Goal: Transaction & Acquisition: Obtain resource

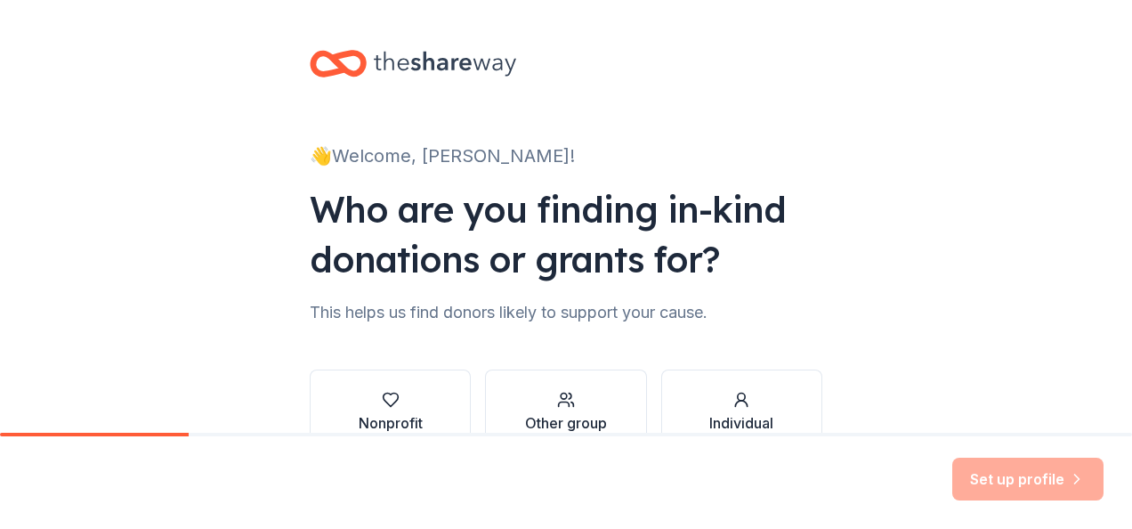
scroll to position [89, 0]
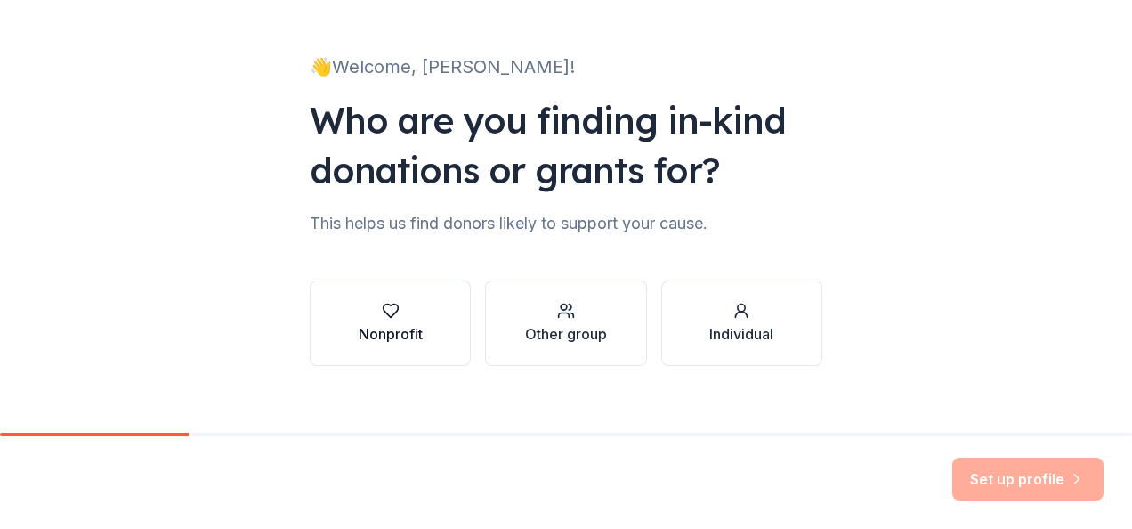
click at [384, 324] on div "Nonprofit" at bounding box center [391, 333] width 64 height 21
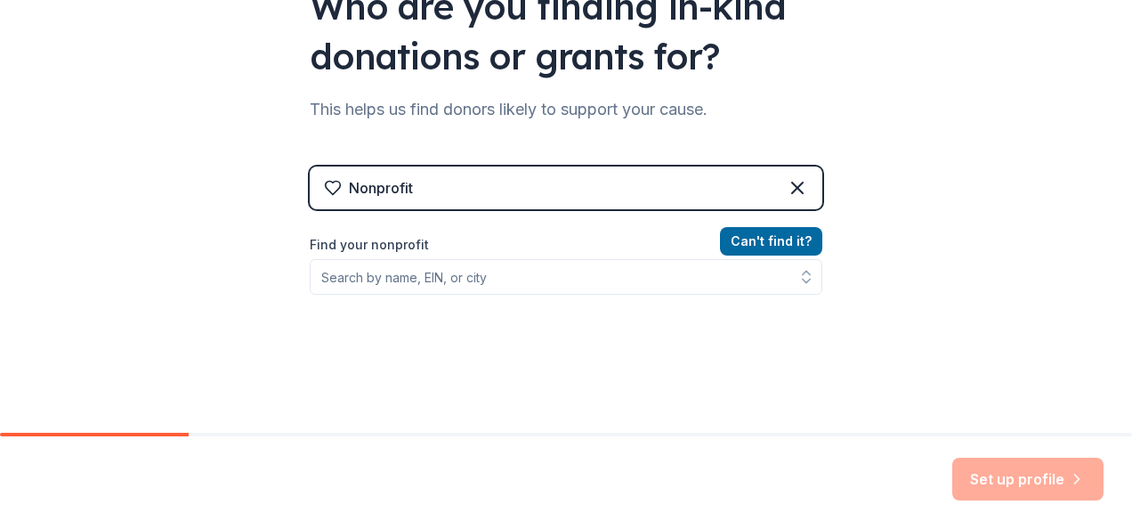
scroll to position [150, 0]
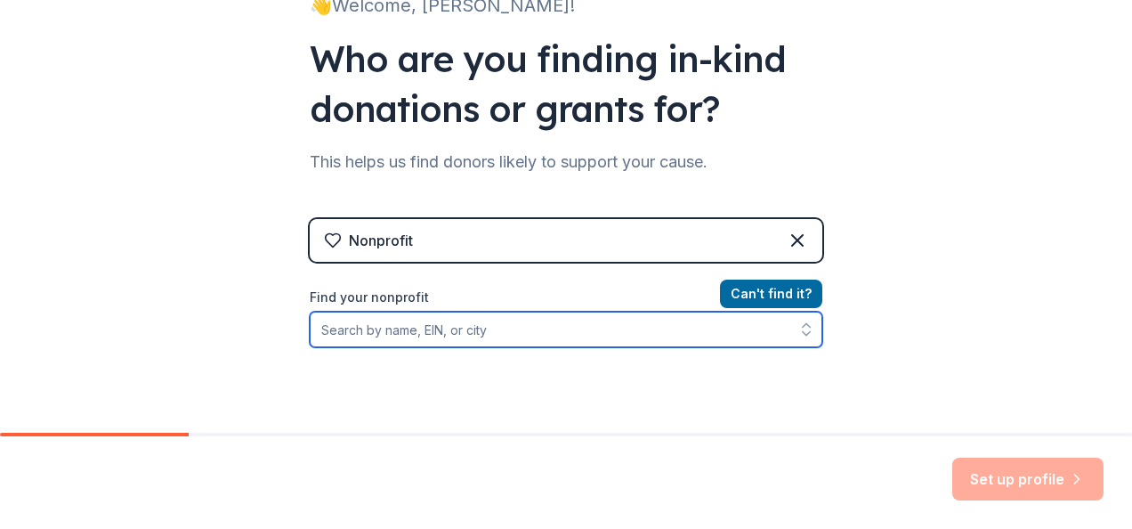
click at [317, 330] on input "Find your nonprofit" at bounding box center [566, 329] width 513 height 36
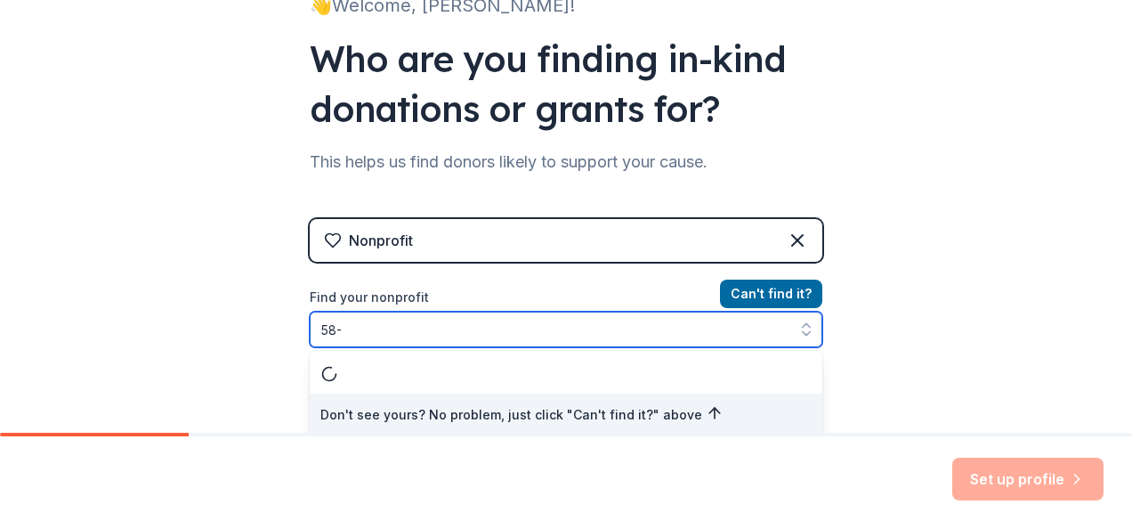
scroll to position [154, 0]
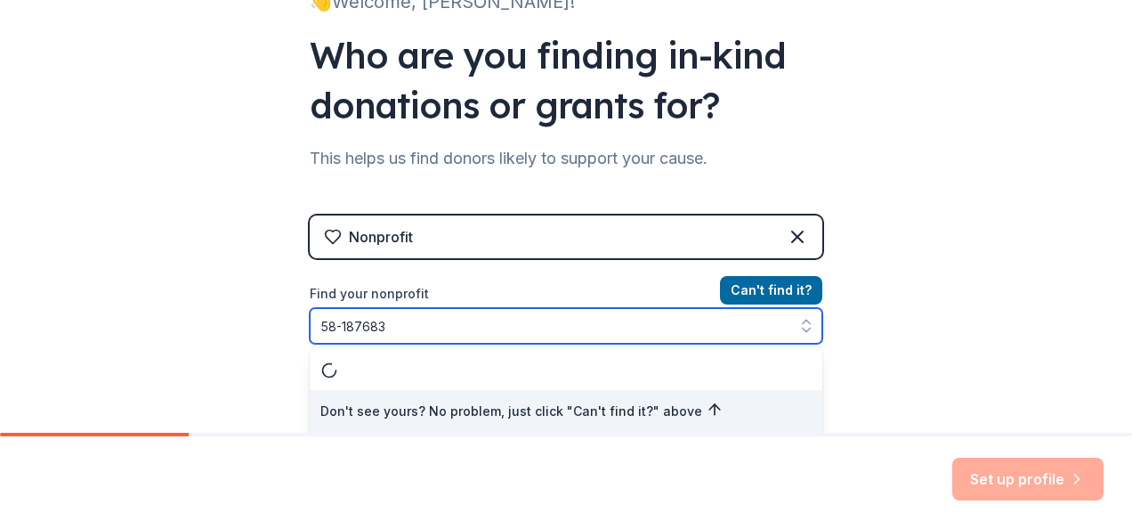
type input "58-1876834"
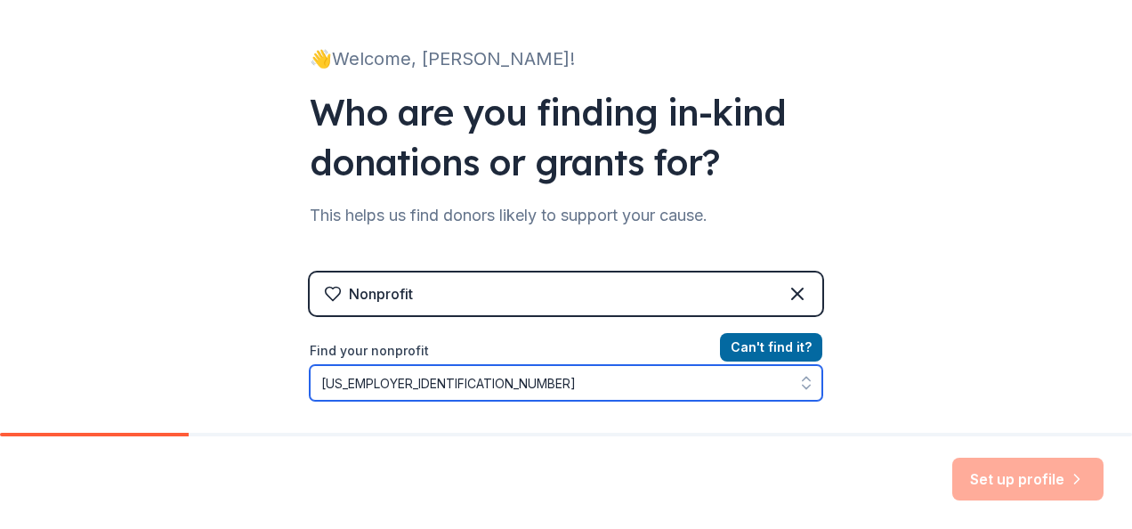
scroll to position [61, 0]
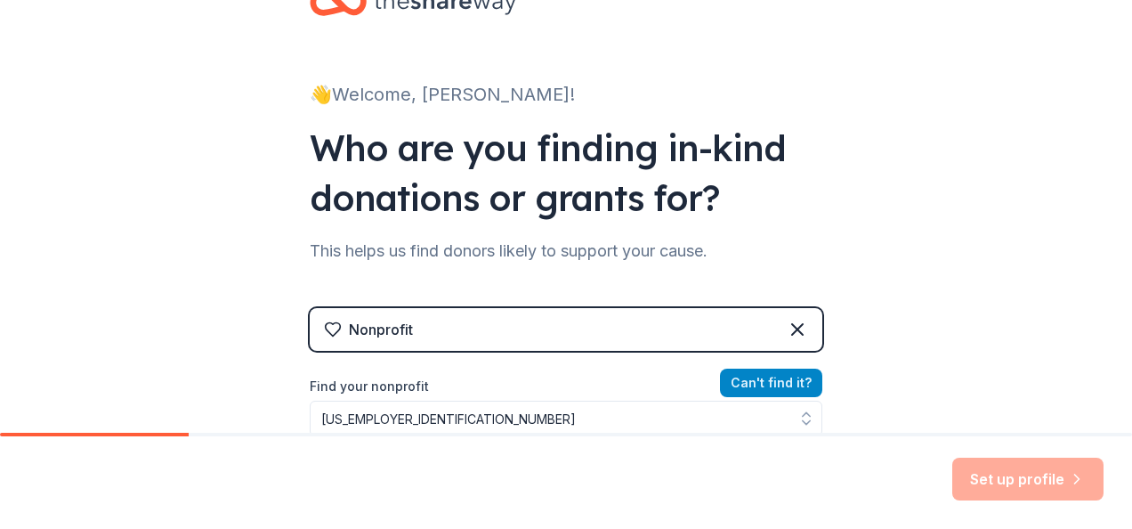
click at [753, 381] on button "Can ' t find it?" at bounding box center [771, 382] width 102 height 28
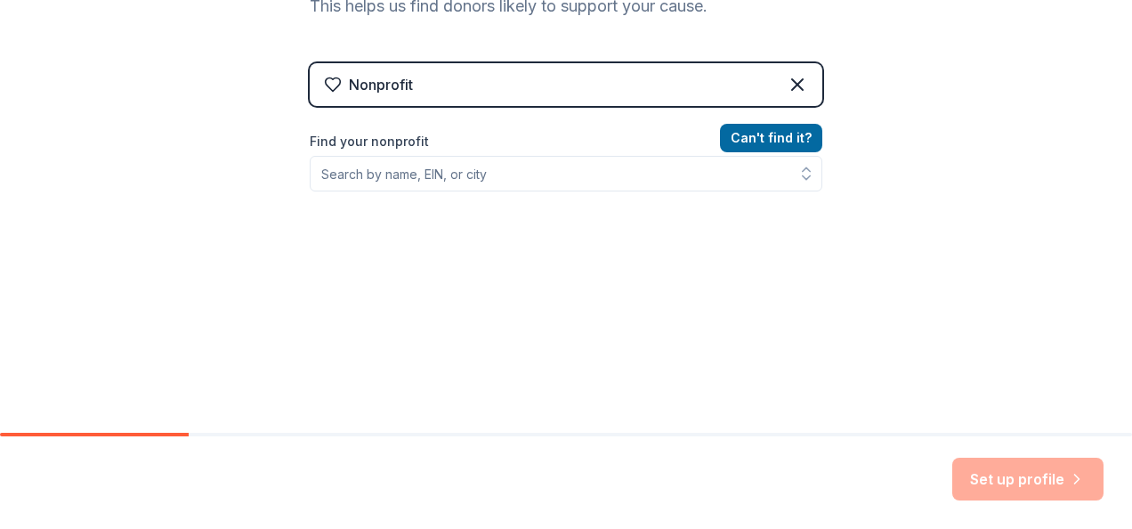
scroll to position [328, 0]
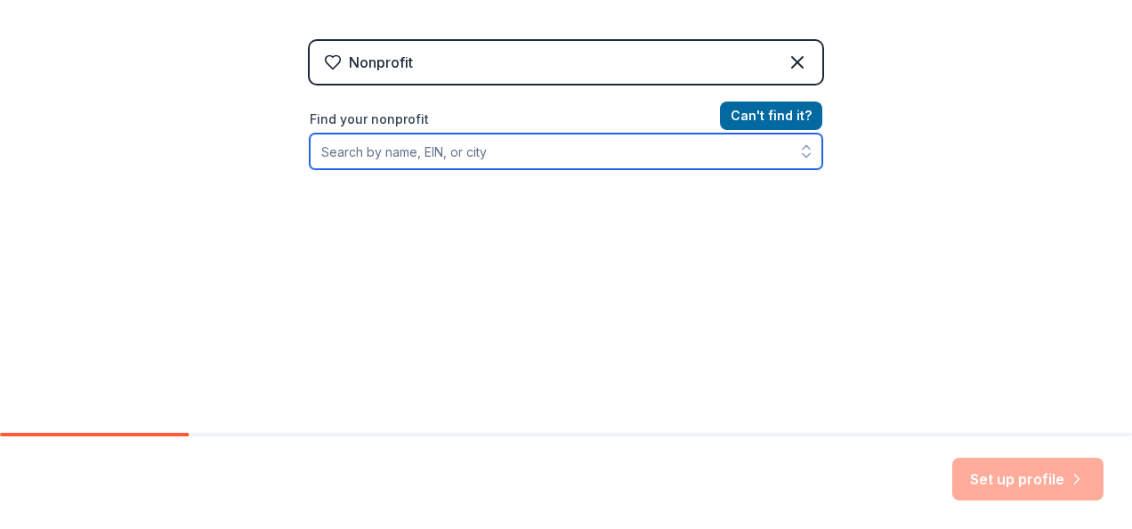
click at [318, 150] on input "Find your nonprofit" at bounding box center [566, 151] width 513 height 36
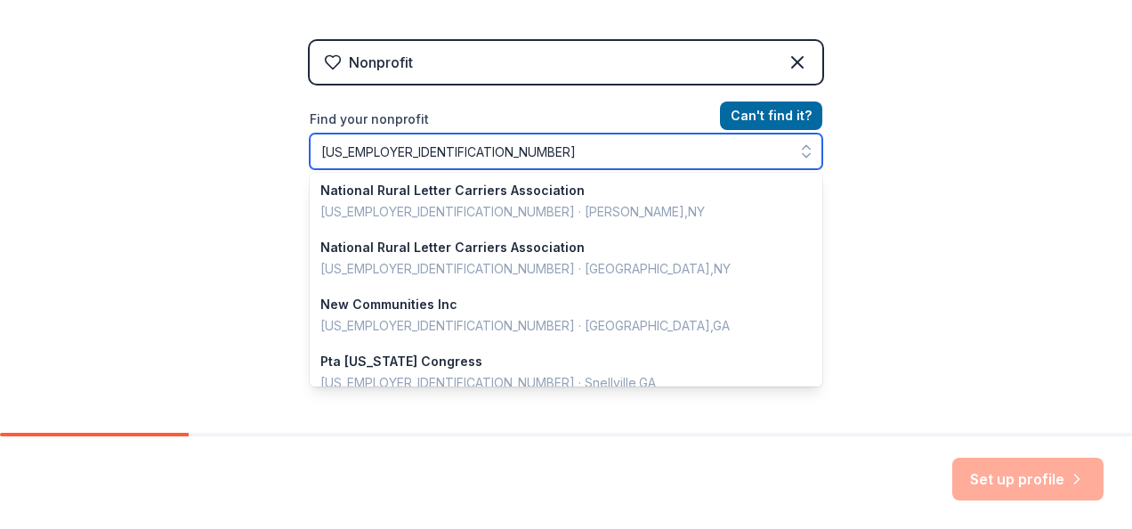
scroll to position [1256, 0]
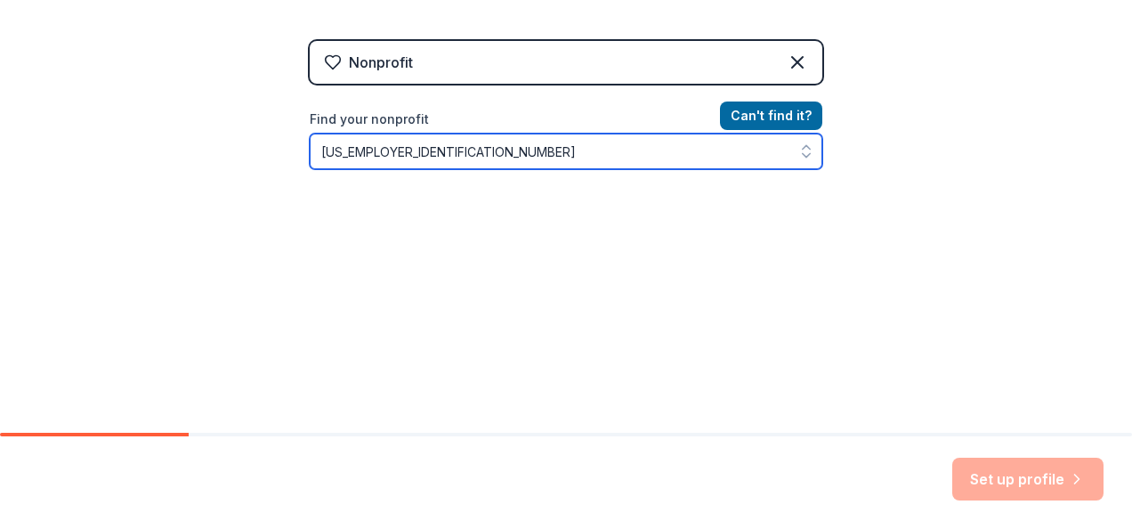
click at [799, 155] on icon "button" at bounding box center [806, 151] width 18 height 18
click at [800, 140] on button "button" at bounding box center [806, 151] width 32 height 36
type input "58-1876834"
click at [800, 140] on button "button" at bounding box center [806, 151] width 32 height 36
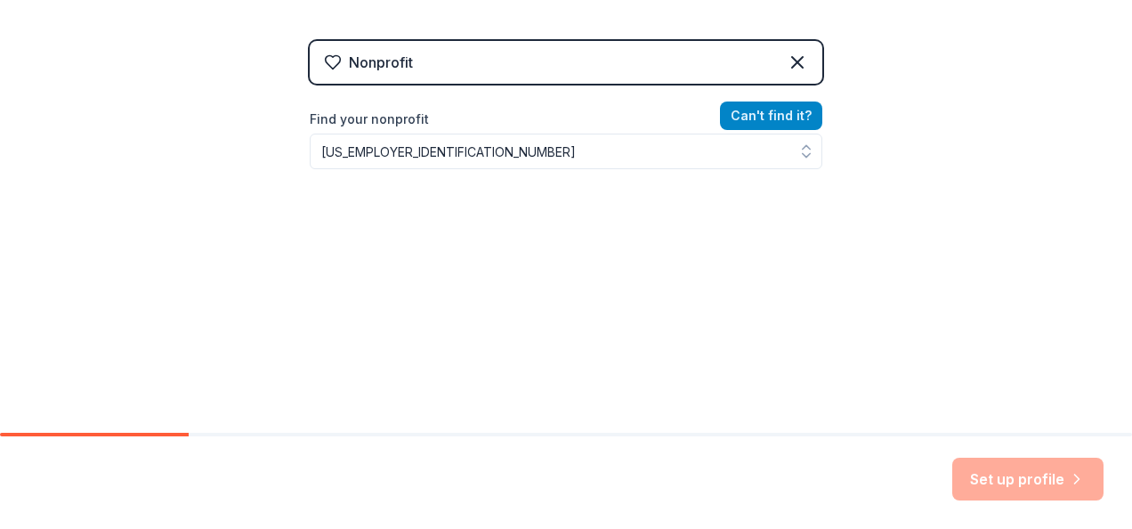
click at [755, 119] on div "Nonprofit Can ' t find it? Find your nonprofit 58-1876834" at bounding box center [566, 194] width 513 height 306
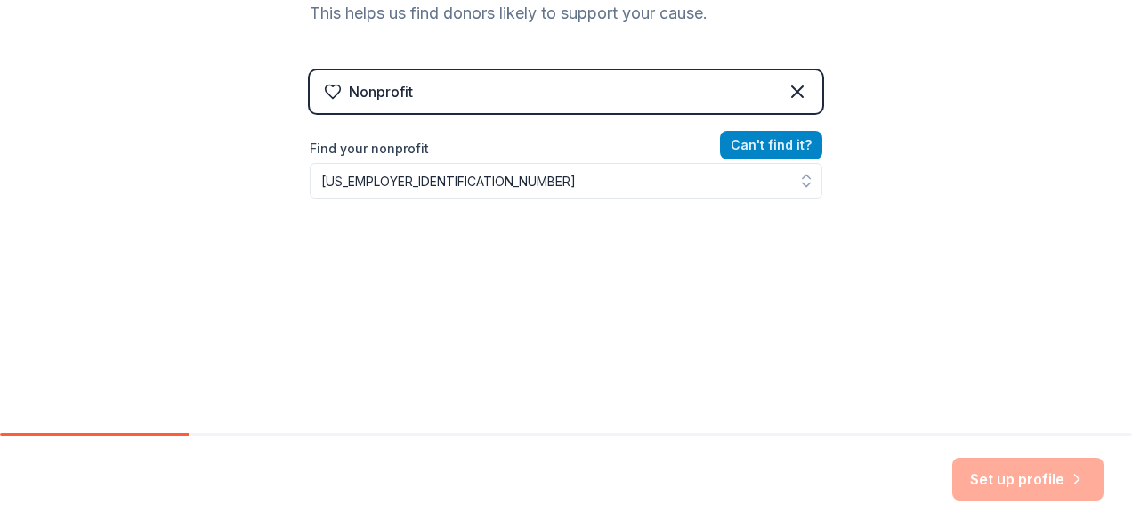
click at [755, 119] on div "Nonprofit Can ' t find it? Find your nonprofit 58-1876834" at bounding box center [566, 223] width 513 height 306
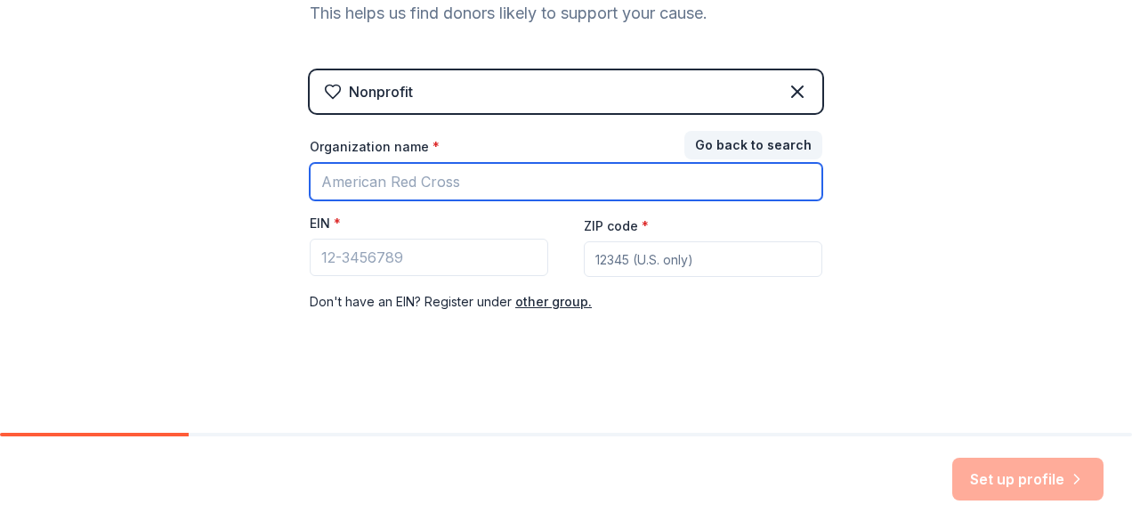
click at [318, 186] on input "Organization name *" at bounding box center [566, 181] width 513 height 37
type input "God"s Glorious Church"
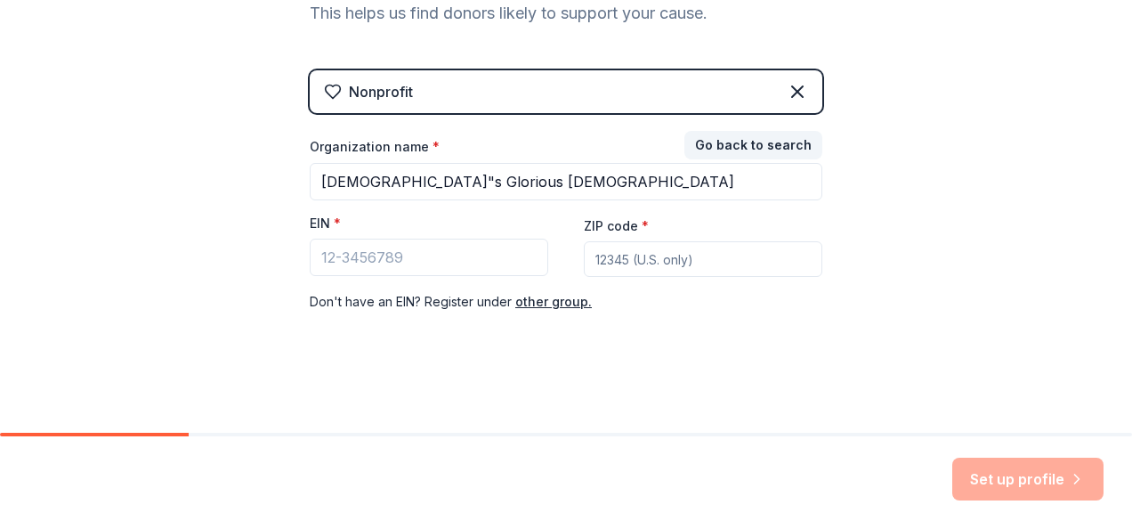
type input "30260"
click at [317, 252] on input "EIN *" at bounding box center [429, 256] width 238 height 37
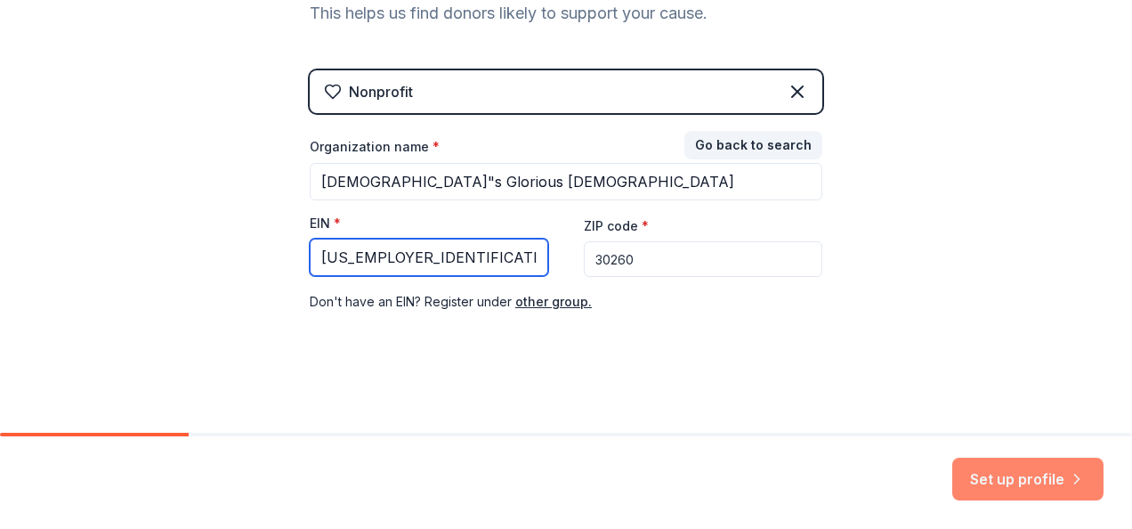
type input "58-1876834"
click at [1041, 478] on button "Set up profile" at bounding box center [1027, 478] width 151 height 43
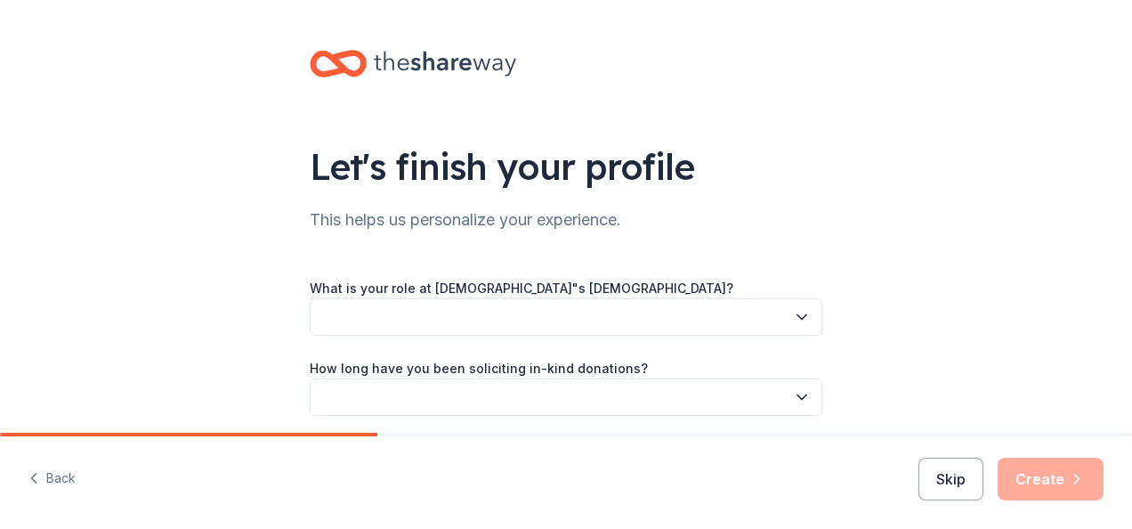
click at [326, 311] on button "button" at bounding box center [566, 316] width 513 height 37
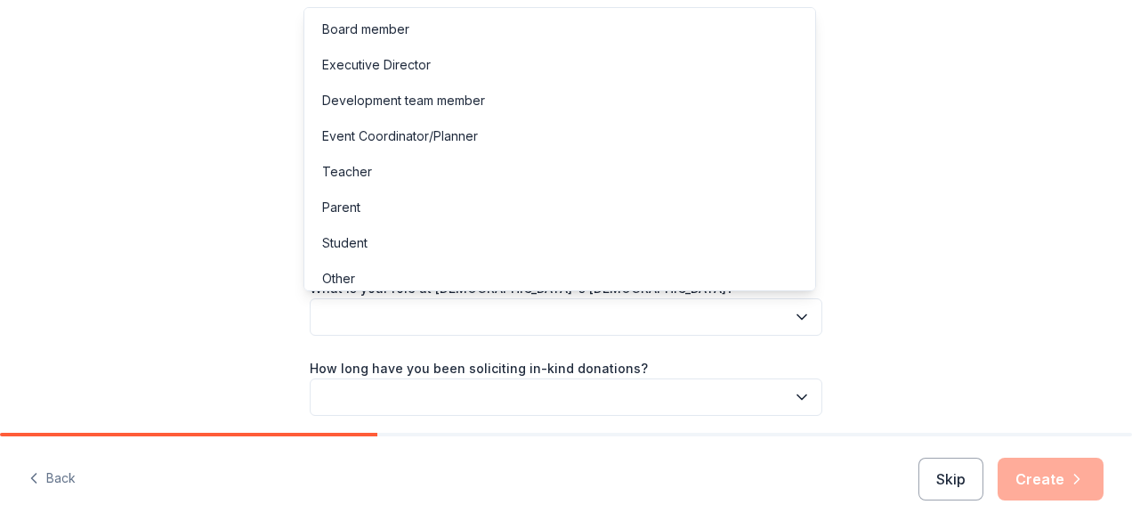
click at [326, 311] on button "button" at bounding box center [566, 316] width 513 height 37
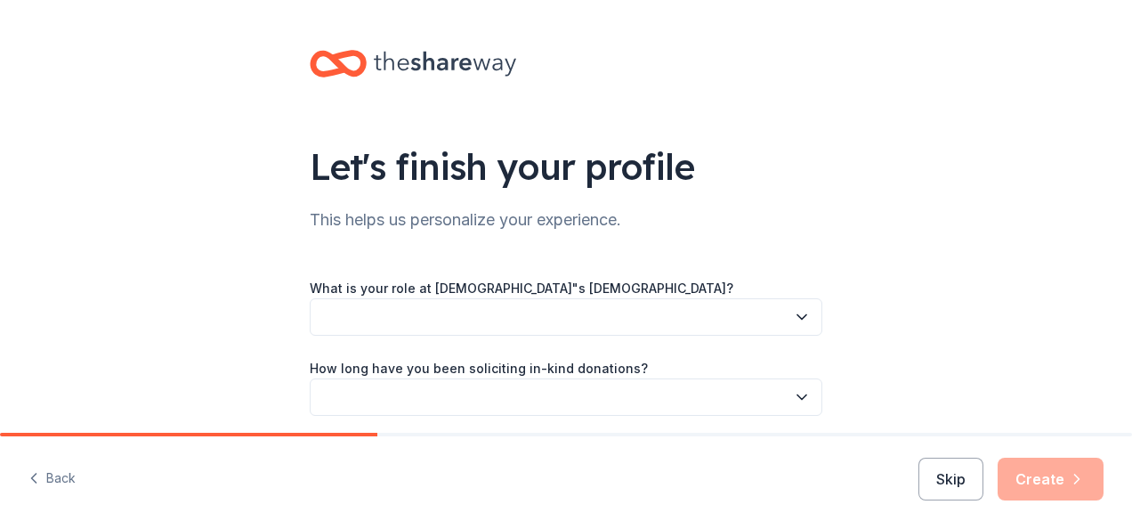
click at [326, 311] on button "button" at bounding box center [566, 316] width 513 height 37
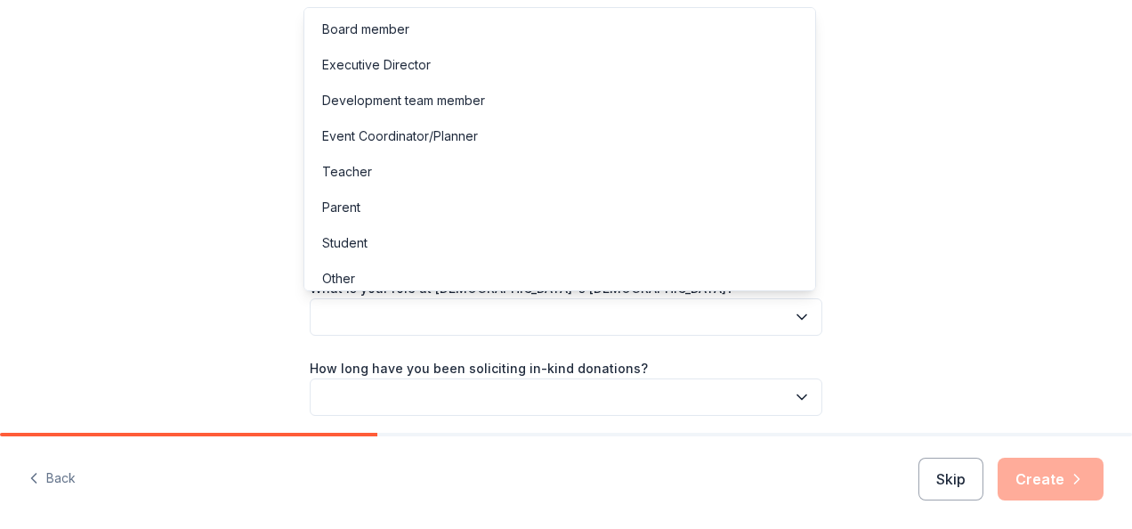
click at [326, 311] on button "button" at bounding box center [566, 316] width 513 height 37
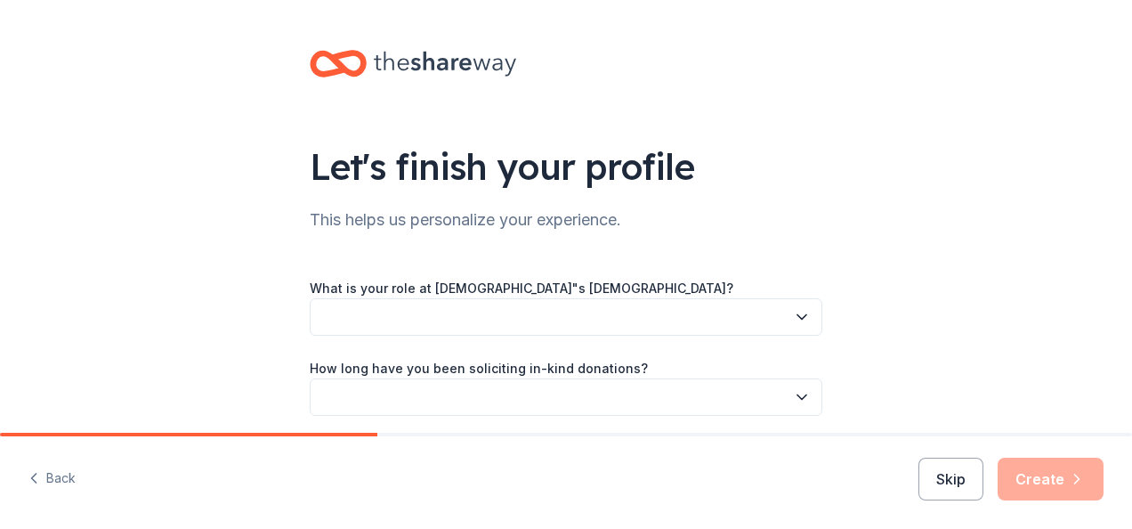
click at [326, 311] on button "button" at bounding box center [566, 316] width 513 height 37
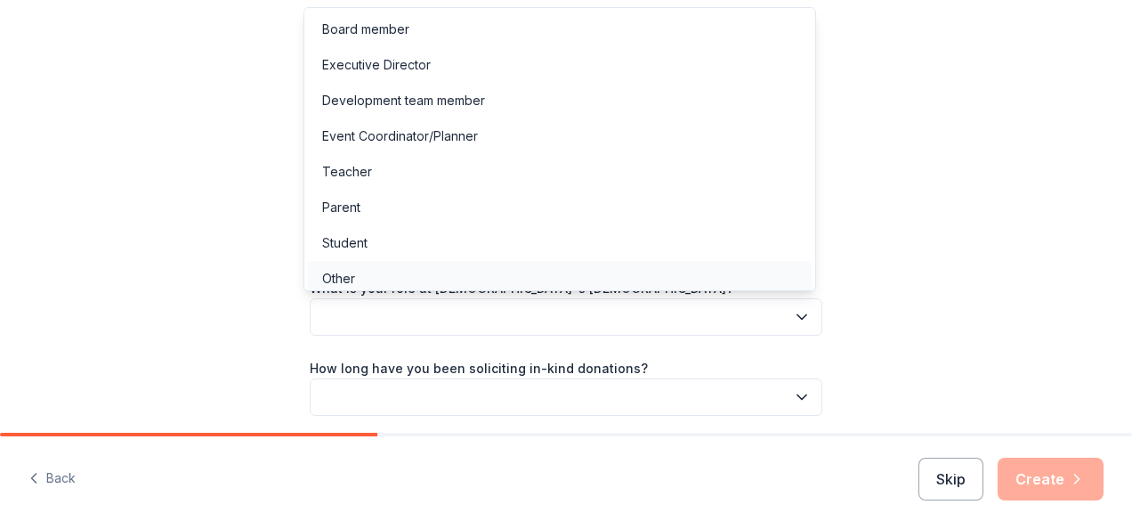
scroll to position [5, 0]
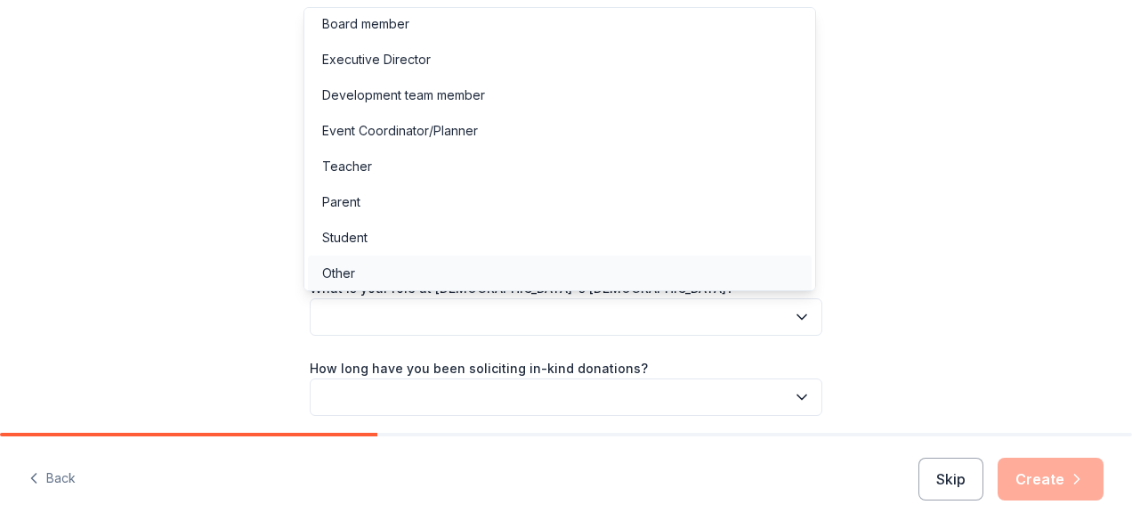
click at [335, 270] on div "Other" at bounding box center [338, 272] width 33 height 21
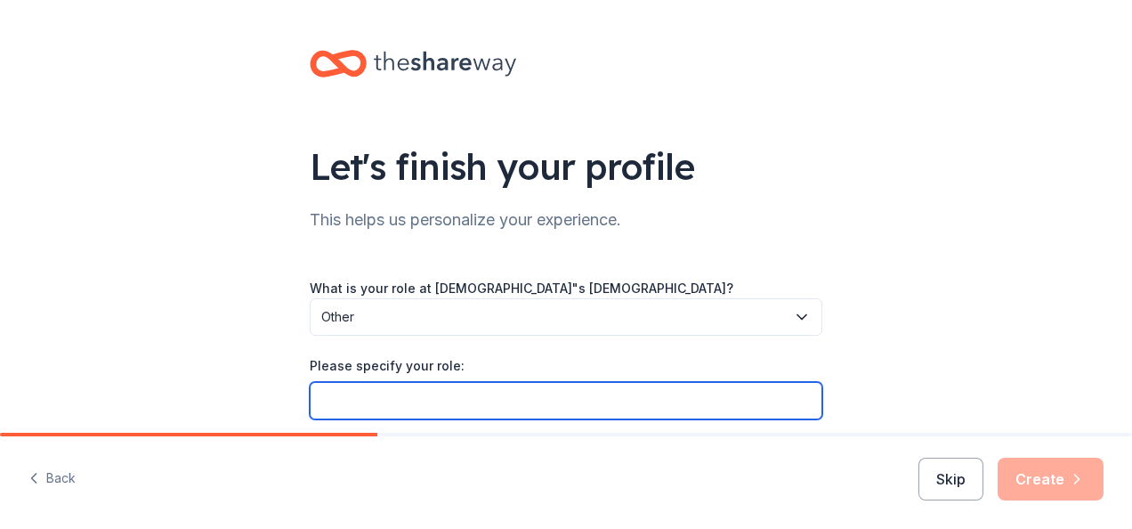
click at [320, 395] on input "Please specify your role:" at bounding box center [566, 400] width 513 height 37
click at [321, 396] on input "Please specify your role:" at bounding box center [566, 400] width 513 height 37
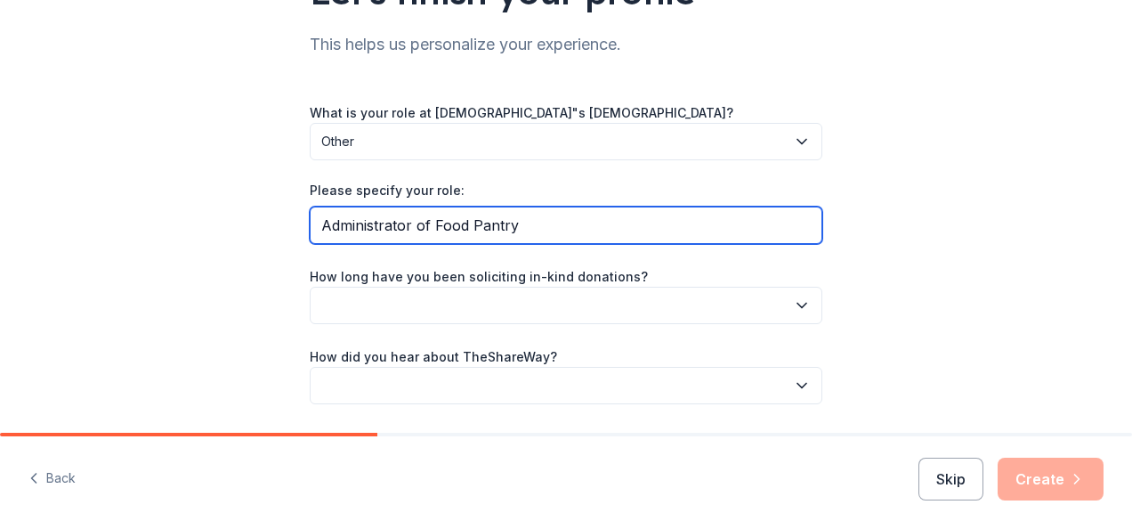
scroll to position [178, 0]
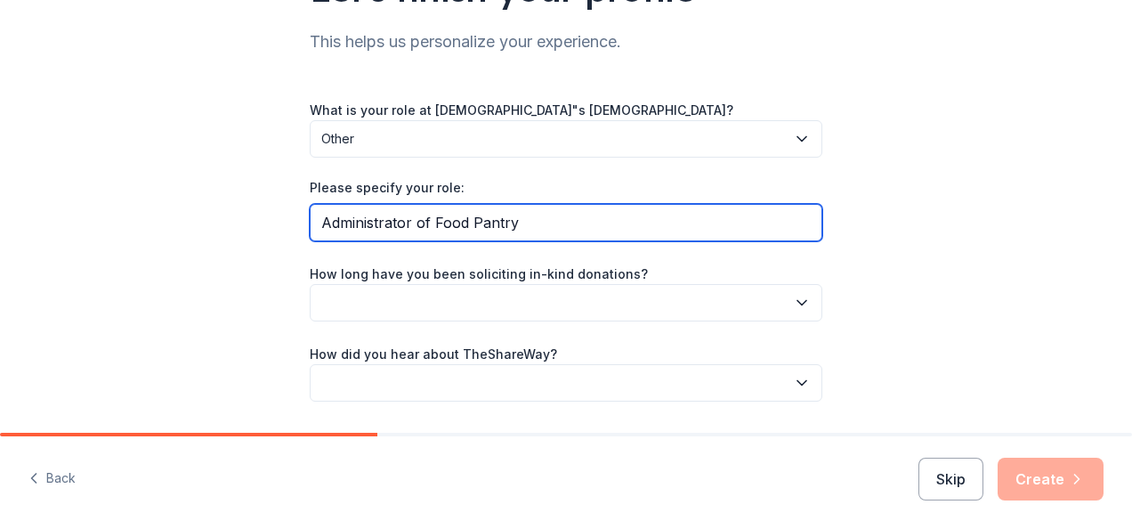
type input "Administrator of Food Pantry"
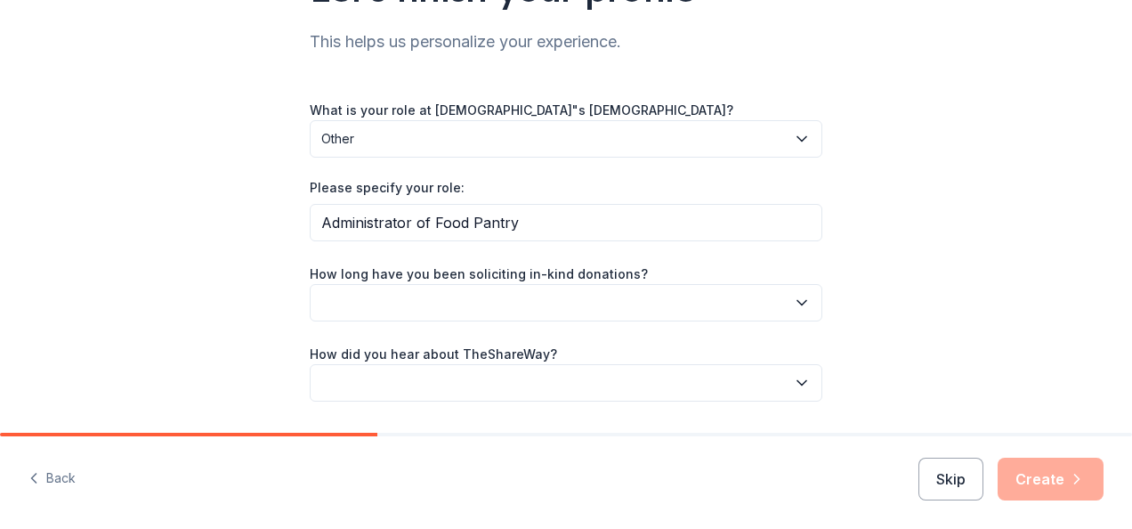
click at [794, 300] on icon "button" at bounding box center [802, 303] width 18 height 18
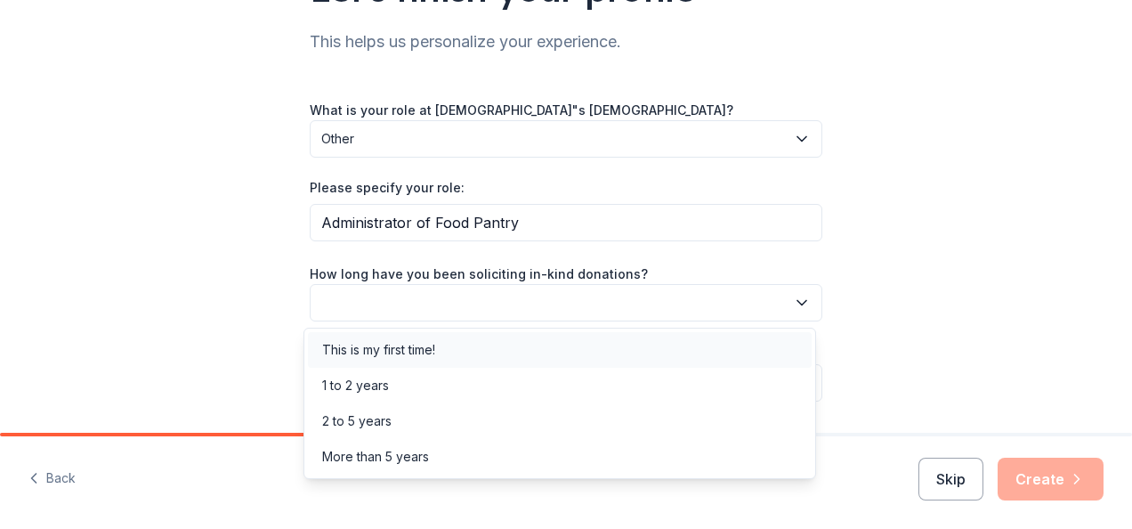
click at [412, 345] on div "This is my first time!" at bounding box center [378, 349] width 113 height 21
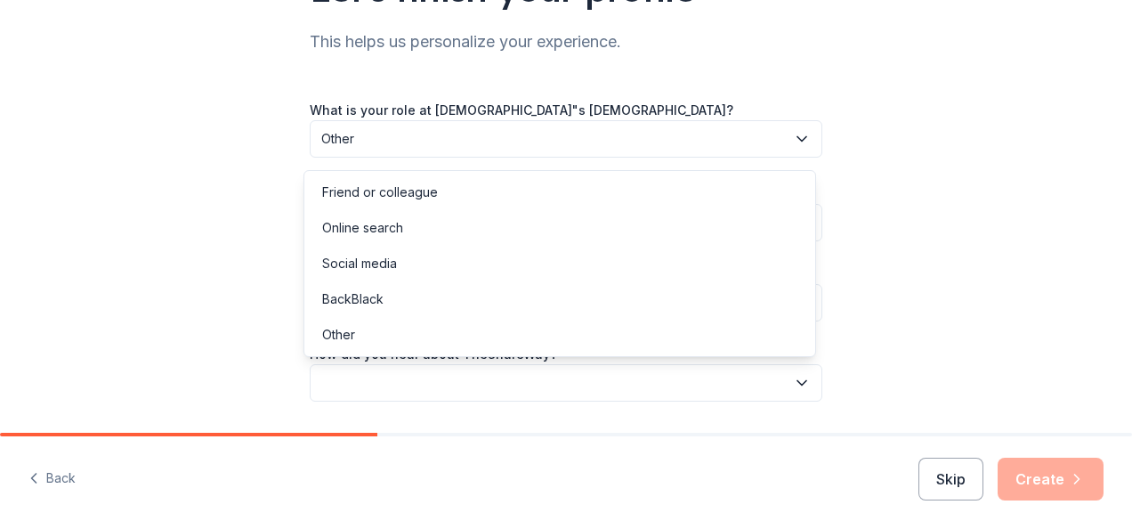
click at [319, 375] on button "button" at bounding box center [566, 382] width 513 height 37
click at [400, 222] on div "Online search" at bounding box center [362, 227] width 81 height 21
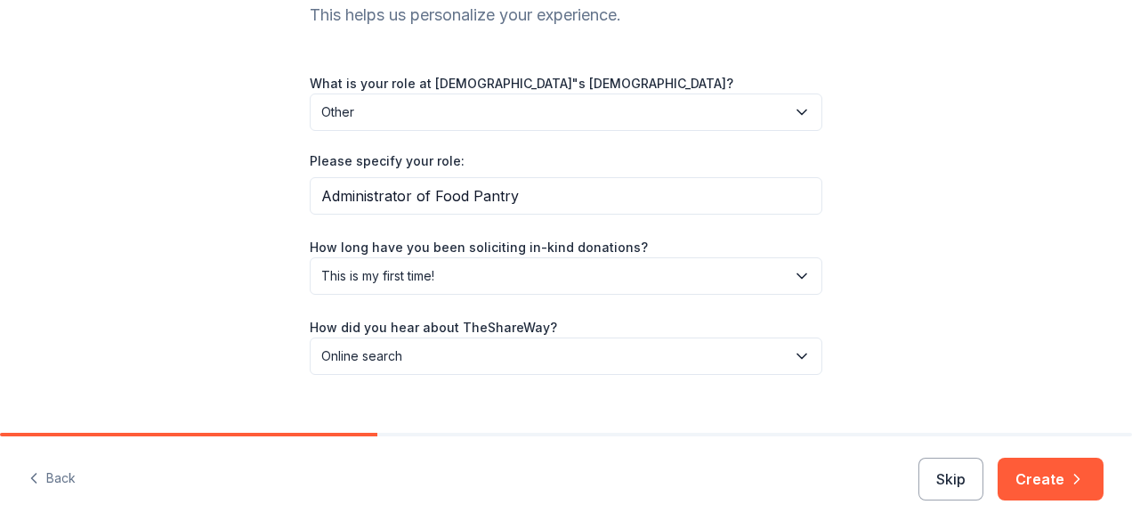
scroll to position [231, 0]
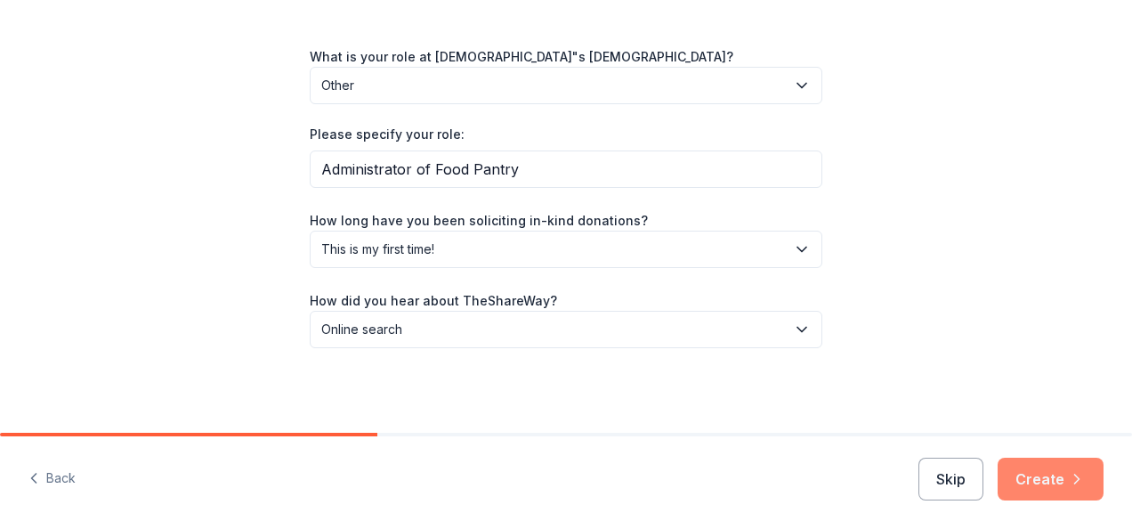
click at [1046, 472] on button "Create" at bounding box center [1050, 478] width 106 height 43
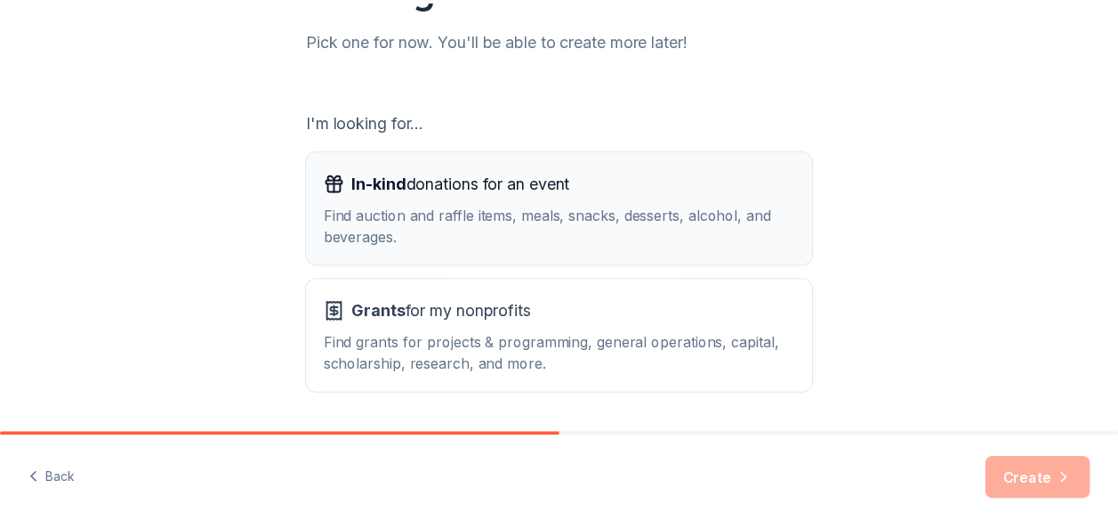
scroll to position [267, 0]
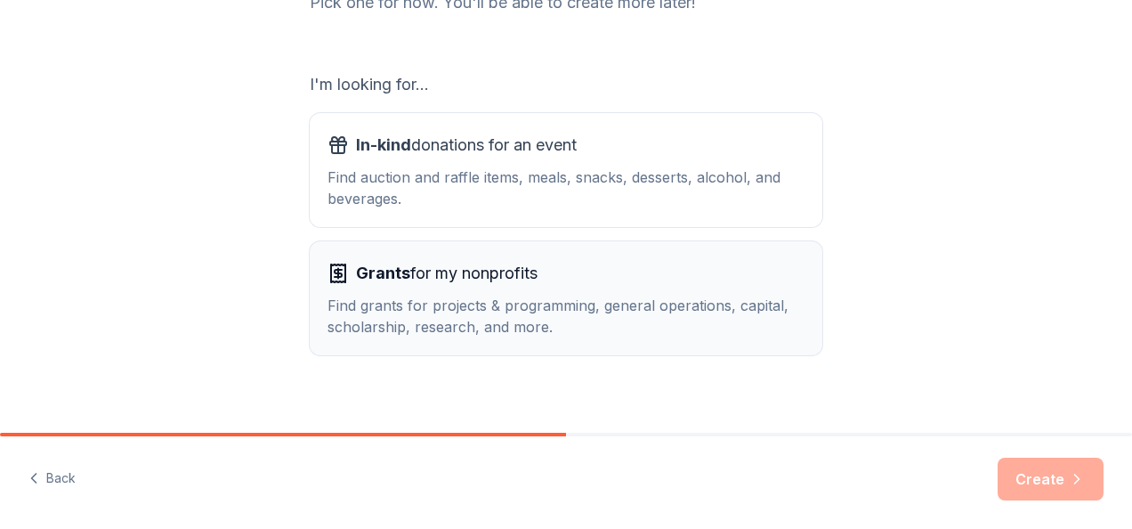
click at [432, 310] on div "Find grants for projects & programming, general operations, capital, scholarshi…" at bounding box center [565, 316] width 477 height 43
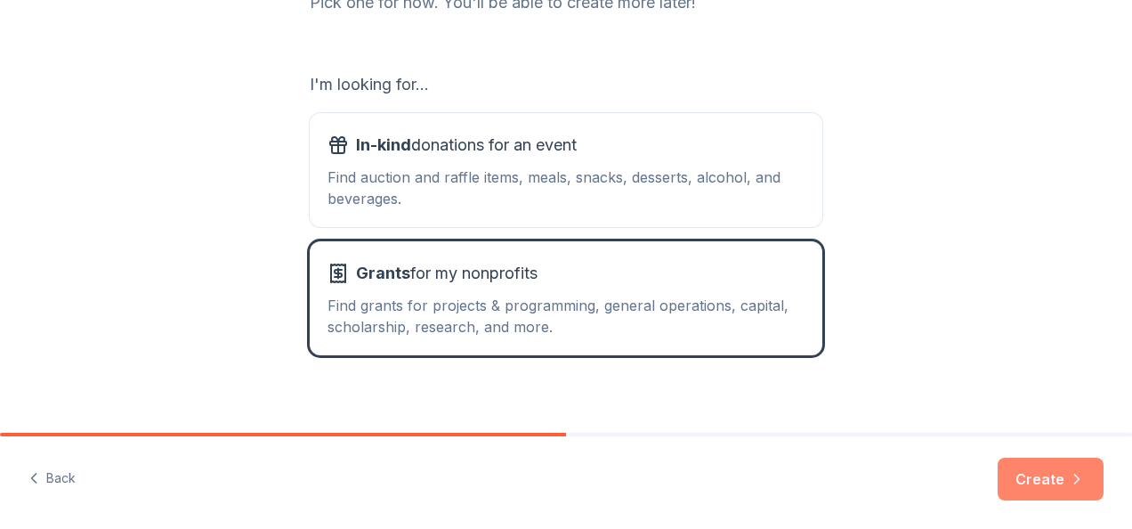
click at [1054, 478] on button "Create" at bounding box center [1050, 478] width 106 height 43
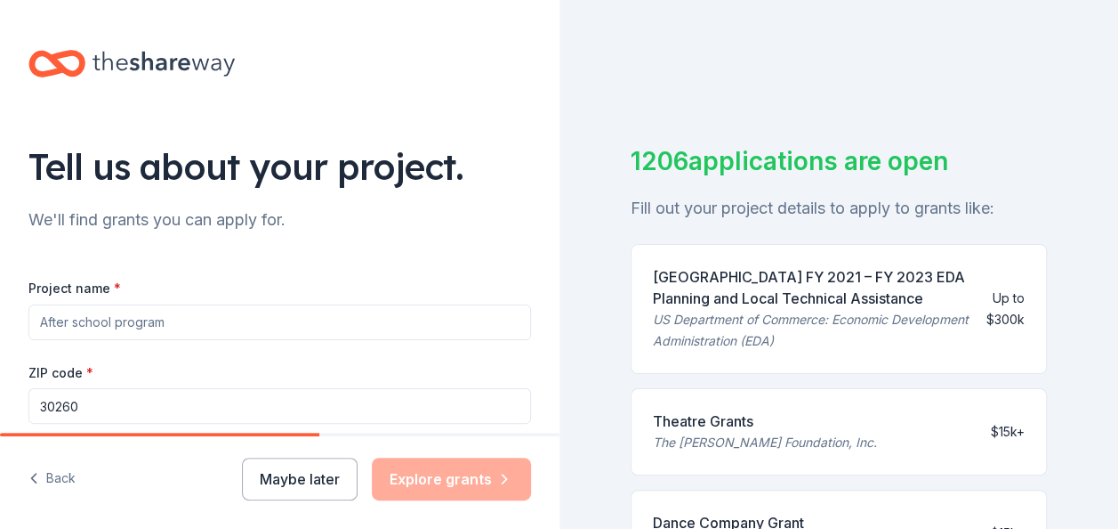
click at [42, 317] on input "Project name *" at bounding box center [279, 322] width 503 height 36
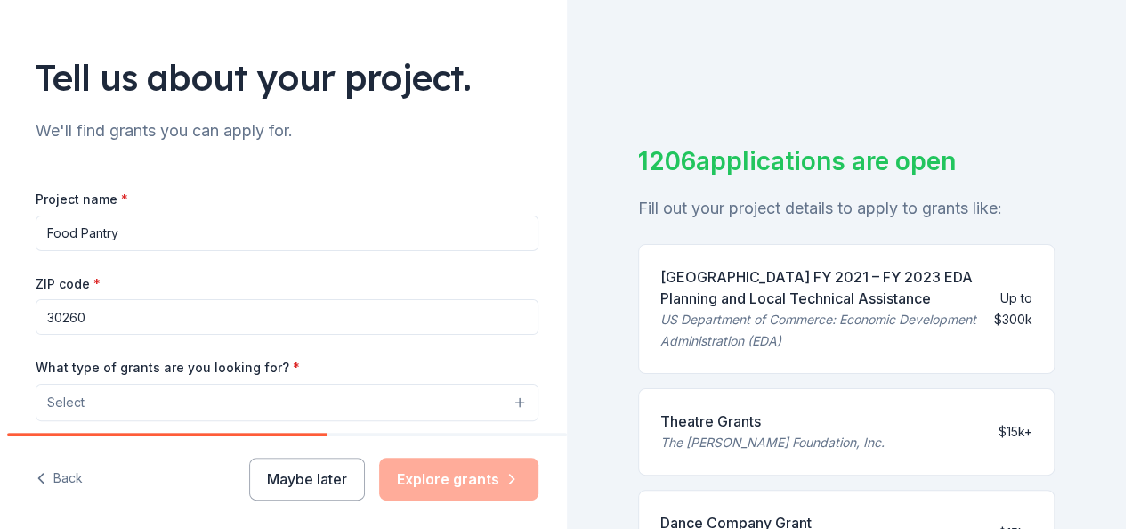
scroll to position [178, 0]
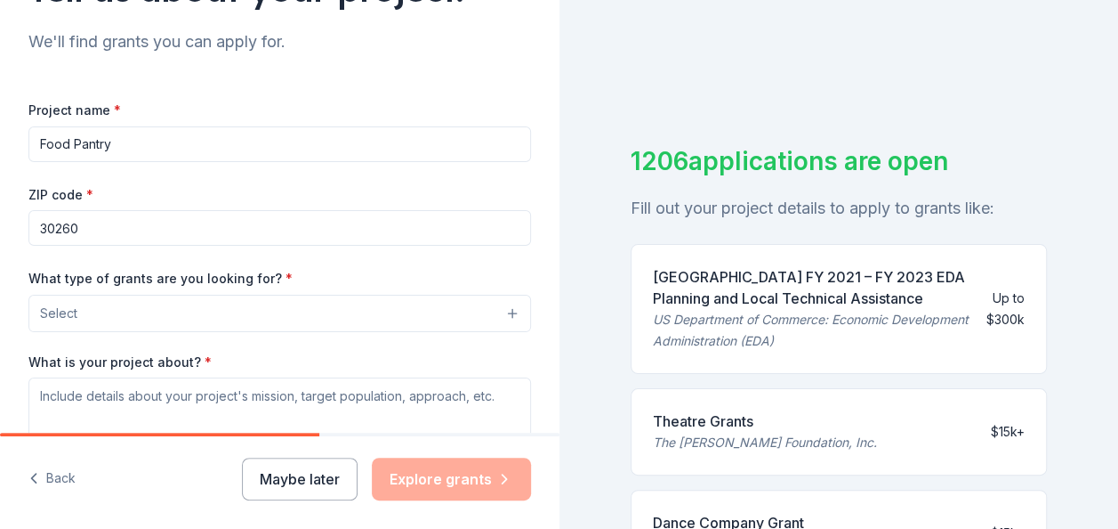
type input "Food Pantry"
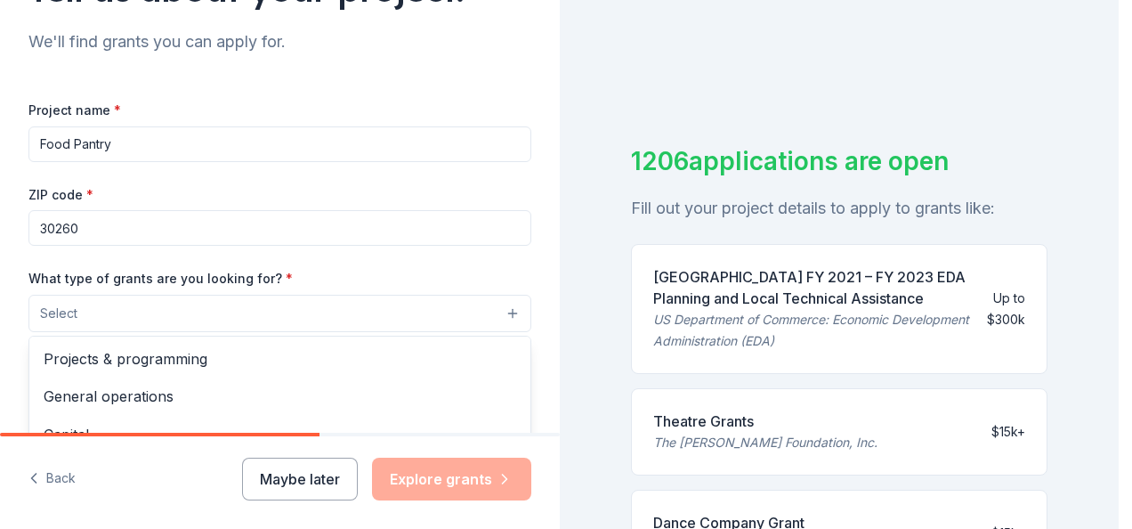
click at [87, 303] on button "Select" at bounding box center [279, 313] width 503 height 37
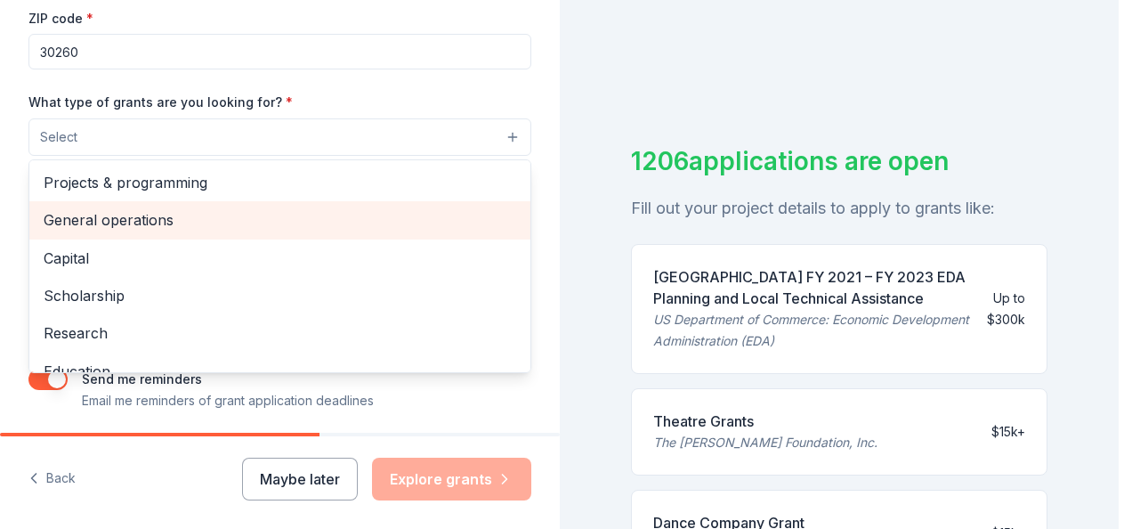
scroll to position [327, 0]
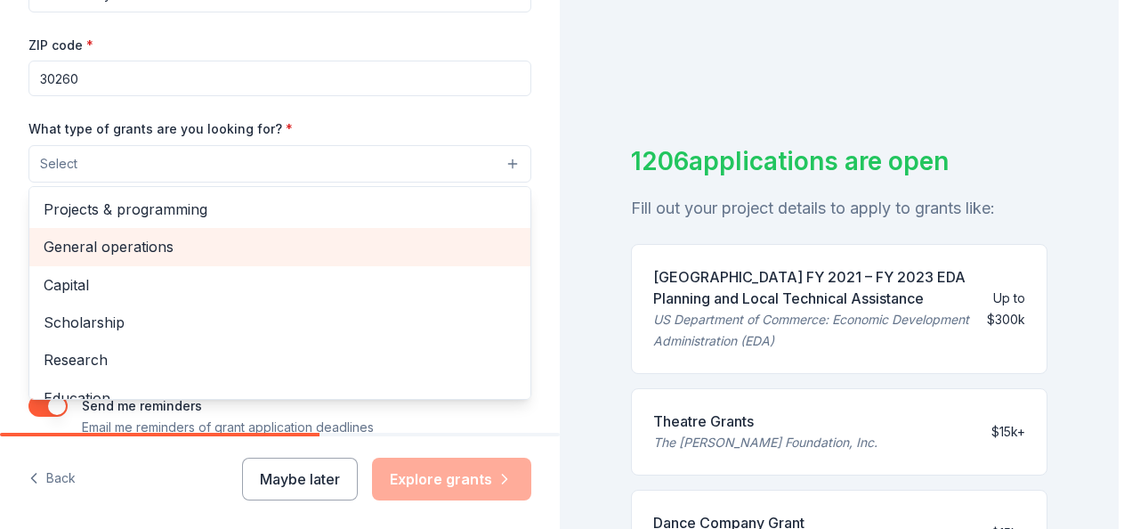
click at [189, 241] on span "General operations" at bounding box center [280, 246] width 472 height 23
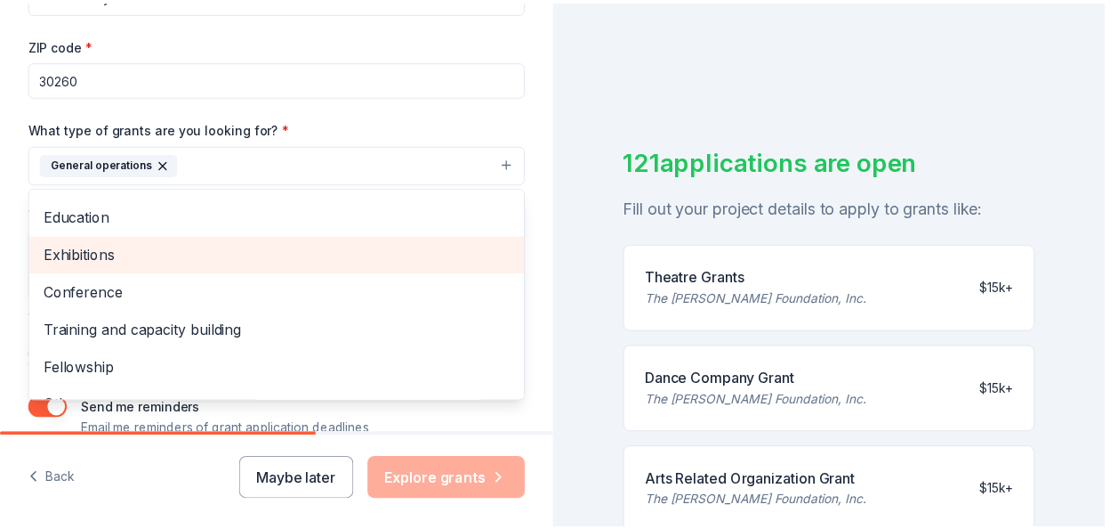
scroll to position [172, 0]
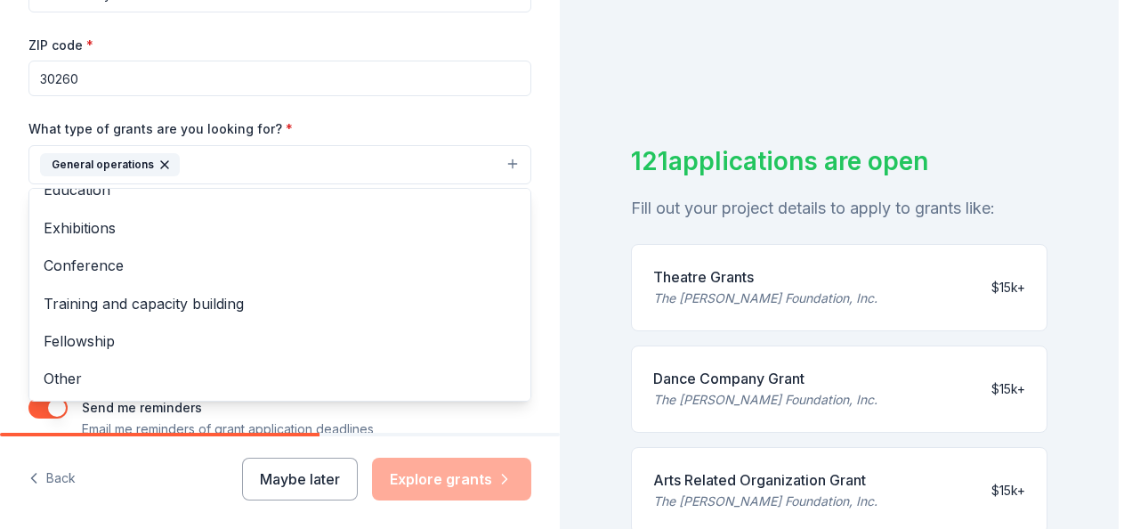
click at [604, 201] on div "Tell us about your project. We'll find grants you can apply for. Project name *…" at bounding box center [559, 264] width 1118 height 529
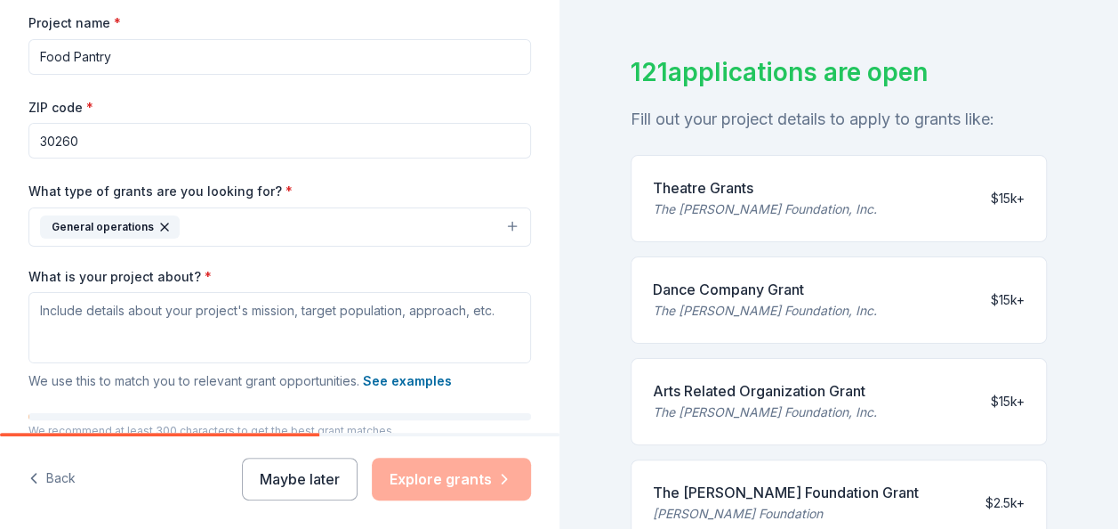
scroll to position [238, 0]
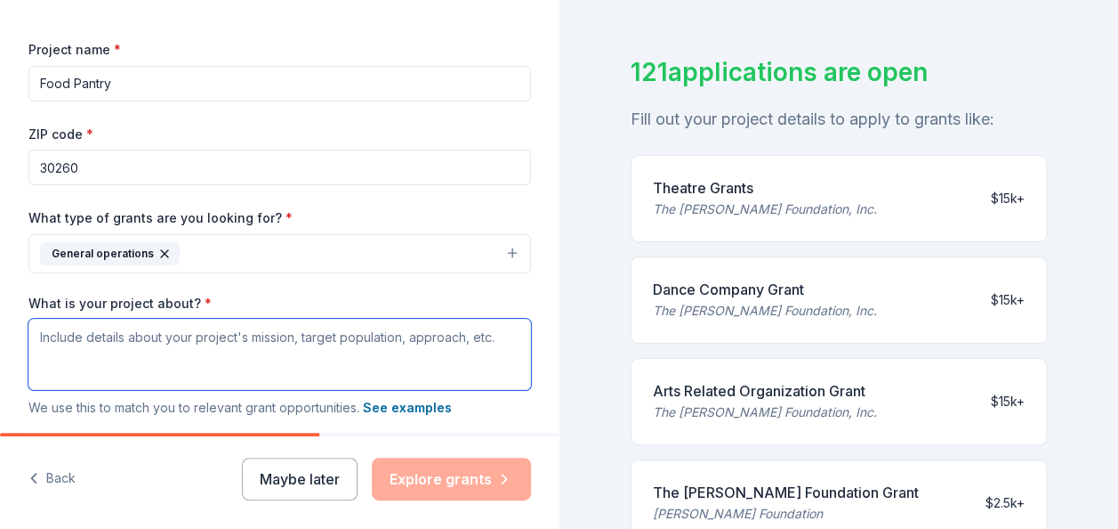
click at [48, 333] on textarea "What is your project about? *" at bounding box center [279, 354] width 503 height 71
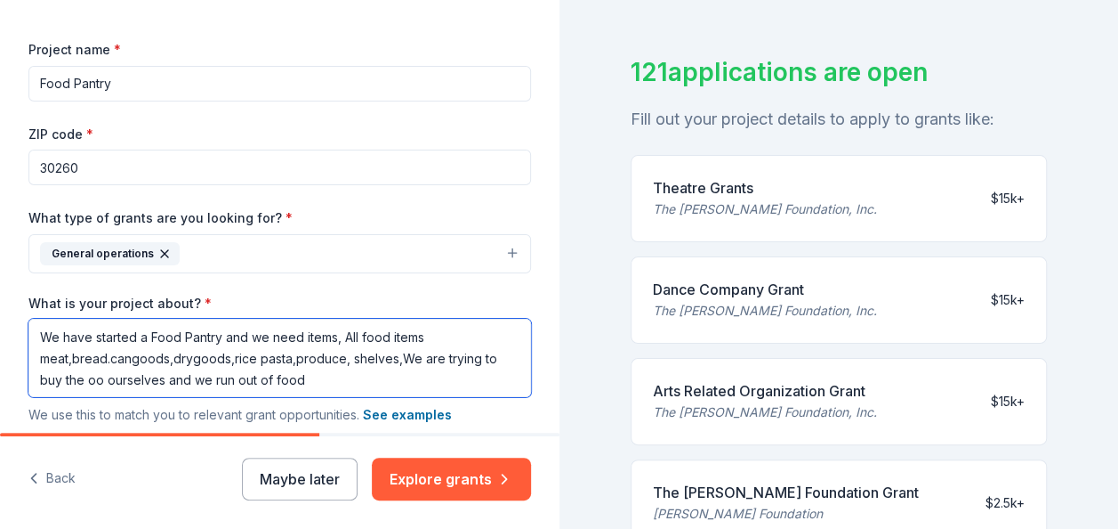
click at [85, 378] on textarea "We have started a Food Pantry and we need items, All food items meat,bread.cang…" at bounding box center [279, 358] width 503 height 78
click at [317, 377] on textarea "We have started a Food Pantry and we need items, All food items meat,bread.cang…" at bounding box center [279, 358] width 503 height 78
click at [313, 377] on textarea "We have started a Food Pantry and we need items, All food items meat,bread.cang…" at bounding box center [279, 358] width 503 height 78
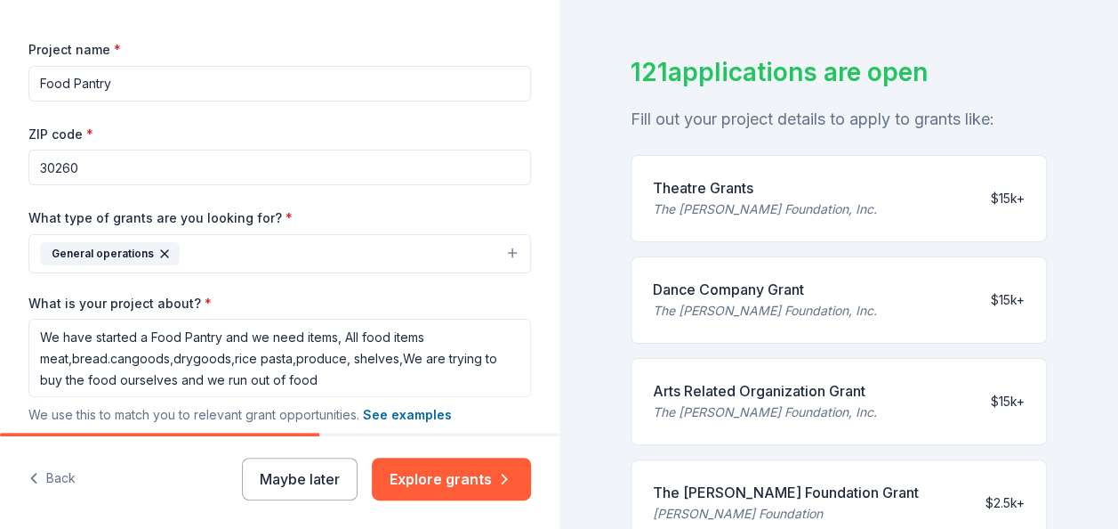
click at [616, 389] on div "121 applications are open Fill out your project details to apply to grants like…" at bounding box center [840, 264] width 560 height 529
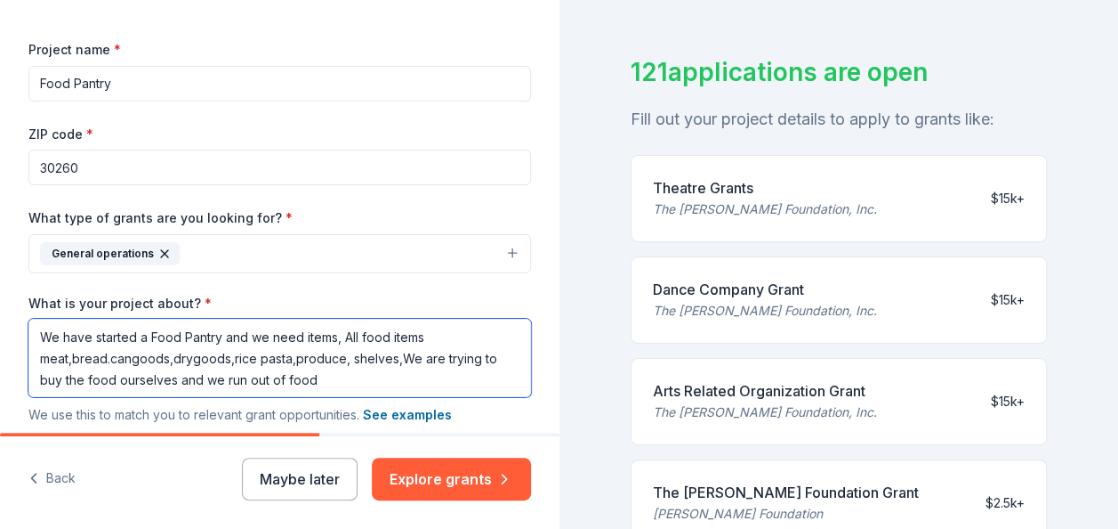
click at [318, 378] on textarea "We have started a Food Pantry and we need items, All food items meat,bread.cang…" at bounding box center [279, 358] width 503 height 78
click at [352, 381] on textarea "We have started a Food Pantry and we need items, All food items meat,bread.cang…" at bounding box center [279, 358] width 503 height 78
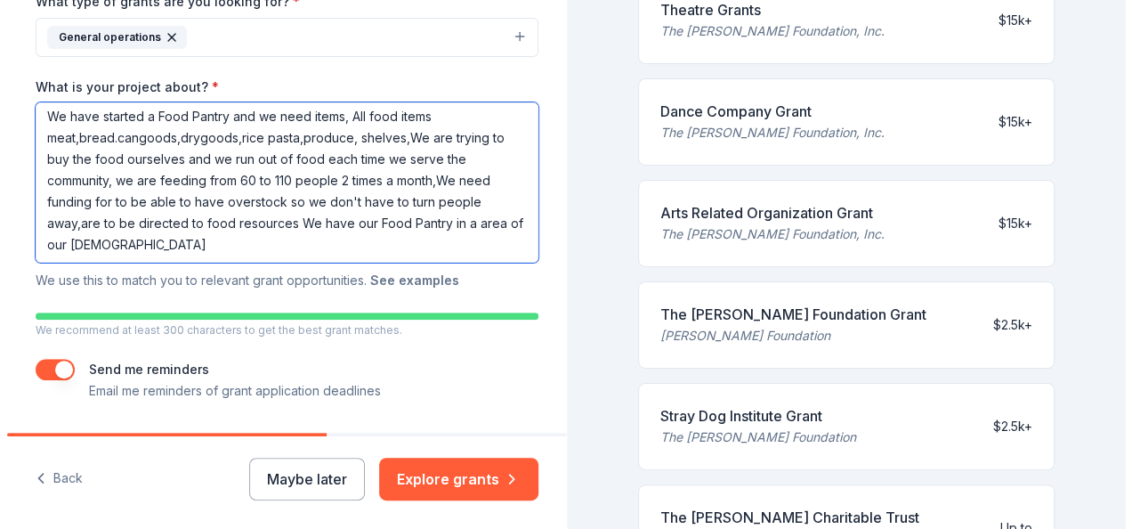
scroll to position [507, 0]
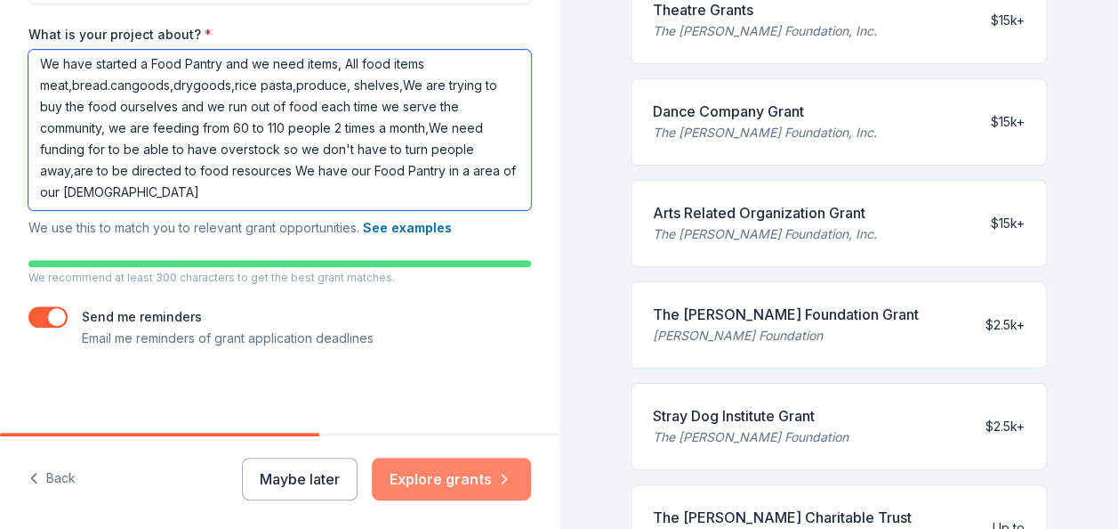
type textarea "We have started a Food Pantry and we need items, All food items meat,bread.cang…"
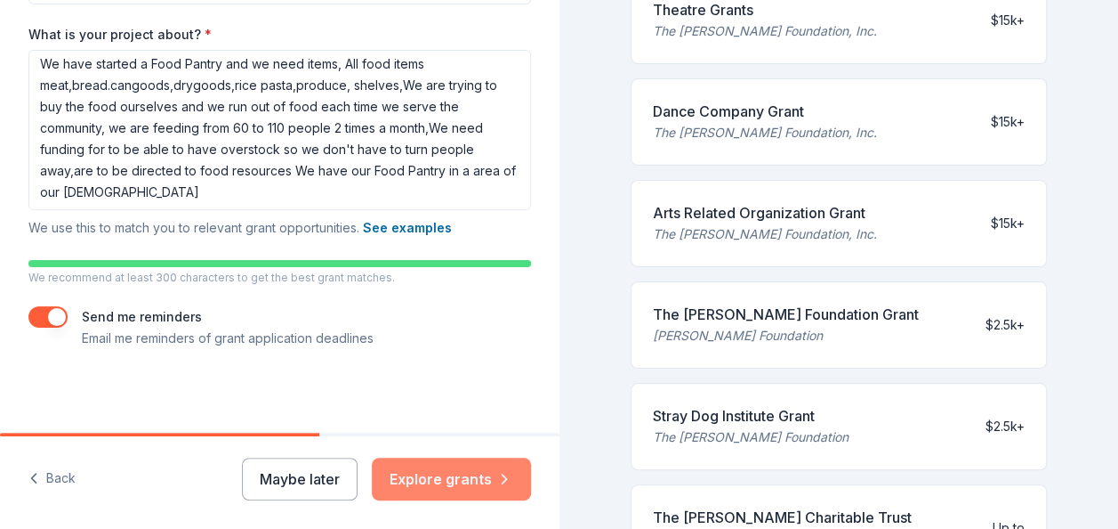
click at [431, 469] on button "Explore grants" at bounding box center [451, 478] width 159 height 43
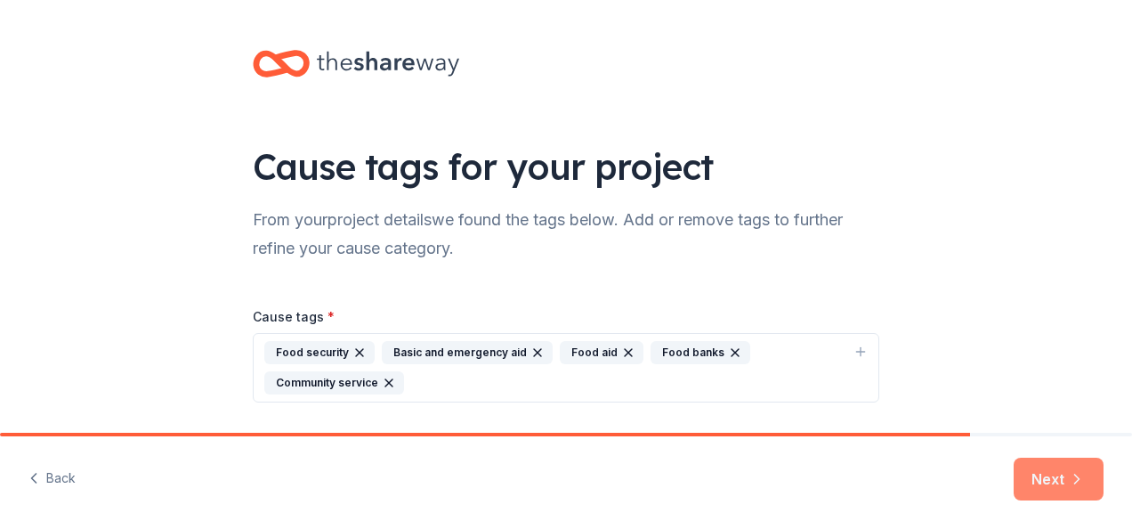
click at [1047, 480] on button "Next" at bounding box center [1058, 478] width 90 height 43
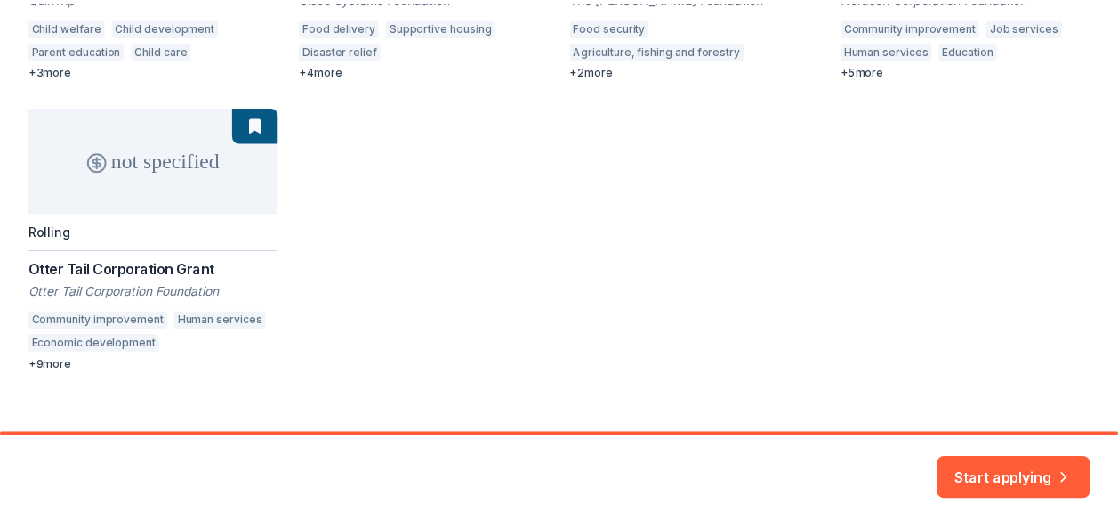
scroll to position [525, 0]
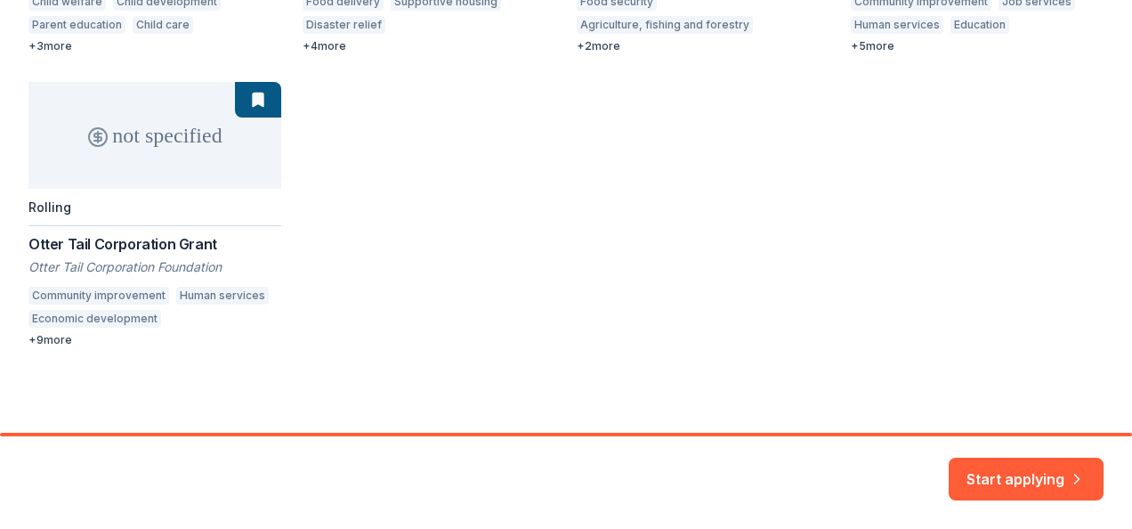
click at [57, 340] on div "not specified Rolling QuikTrip Donations: At-Risk Youth and Early Childhood Edu…" at bounding box center [565, 67] width 1075 height 559
click at [49, 338] on div "not specified Rolling QuikTrip Donations: At-Risk Youth and Early Childhood Edu…" at bounding box center [565, 67] width 1075 height 559
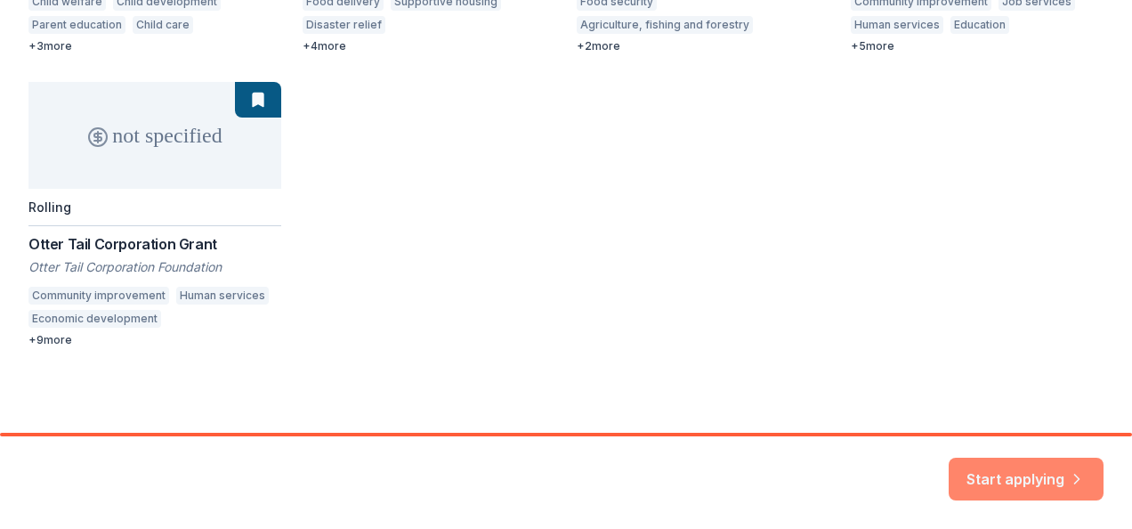
click at [1008, 472] on button "Start applying" at bounding box center [1026, 468] width 155 height 43
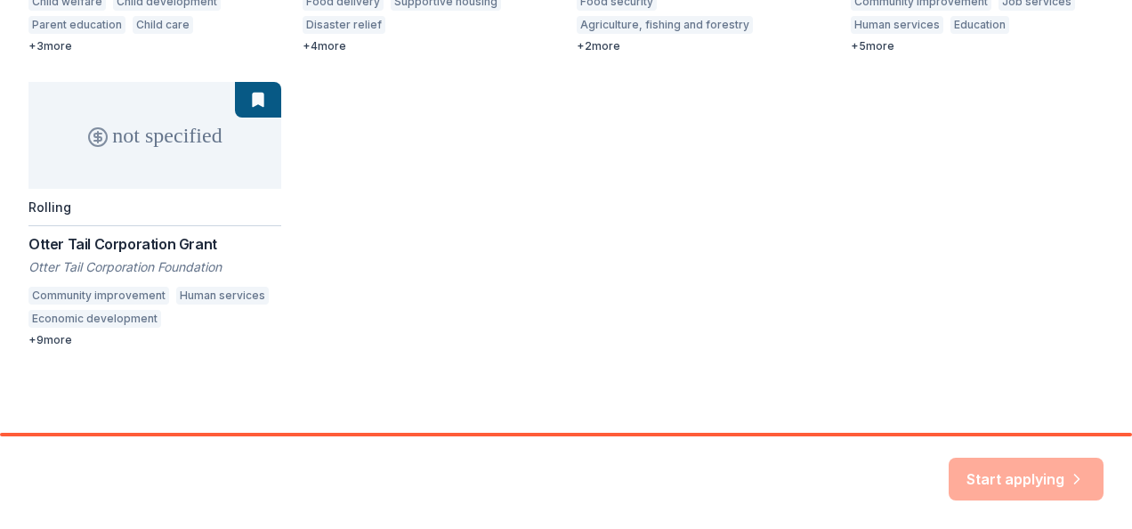
click at [1021, 466] on div "Start applying" at bounding box center [1026, 478] width 155 height 43
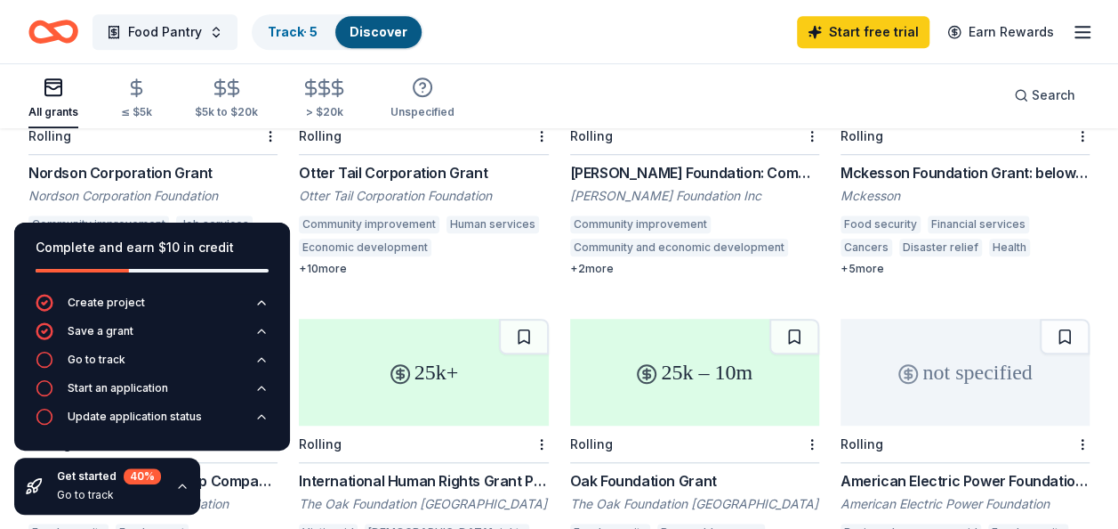
scroll to position [705, 0]
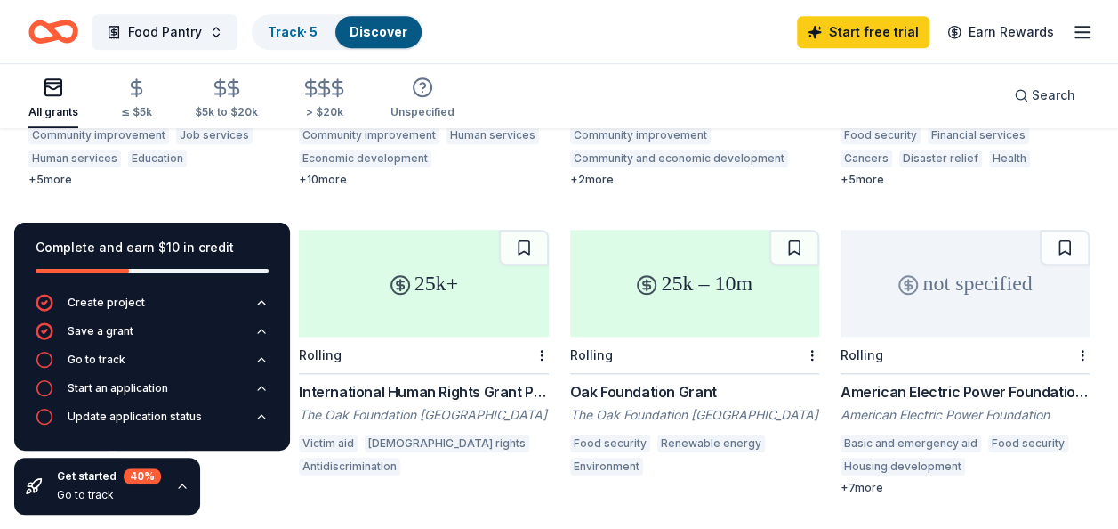
click at [656, 291] on div "25k – 10m" at bounding box center [694, 283] width 249 height 107
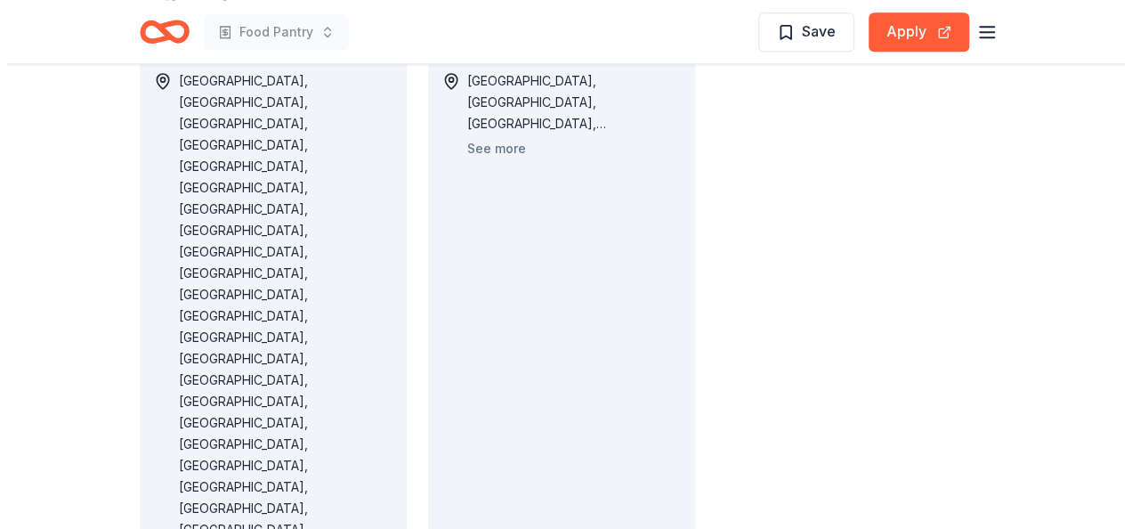
scroll to position [979, 0]
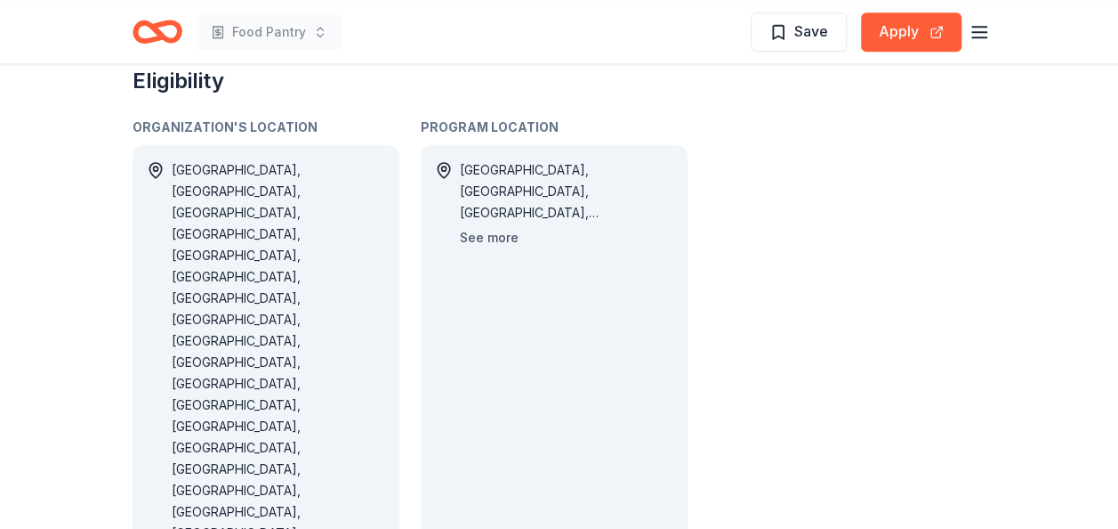
click at [488, 237] on button "See more" at bounding box center [489, 237] width 59 height 21
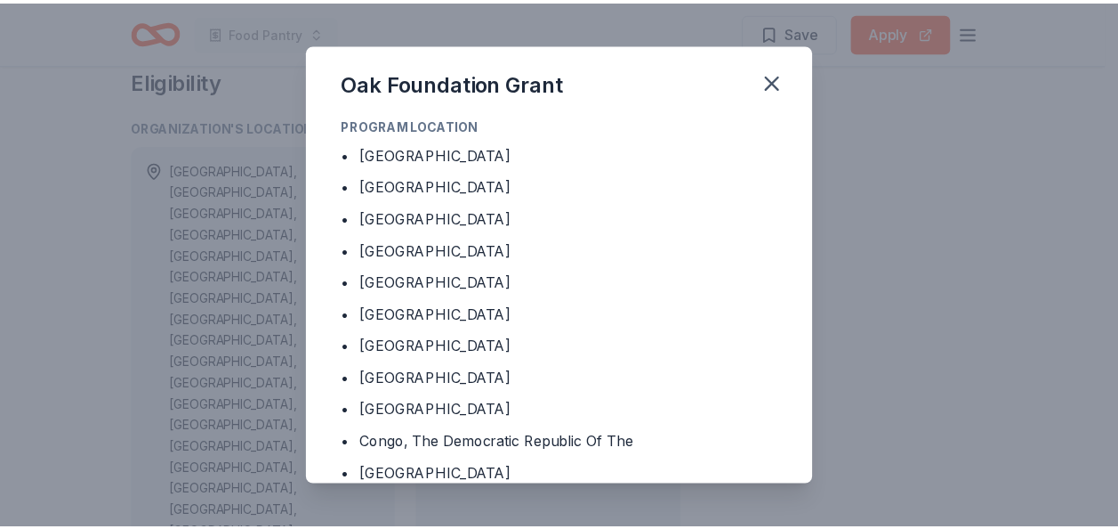
scroll to position [0, 0]
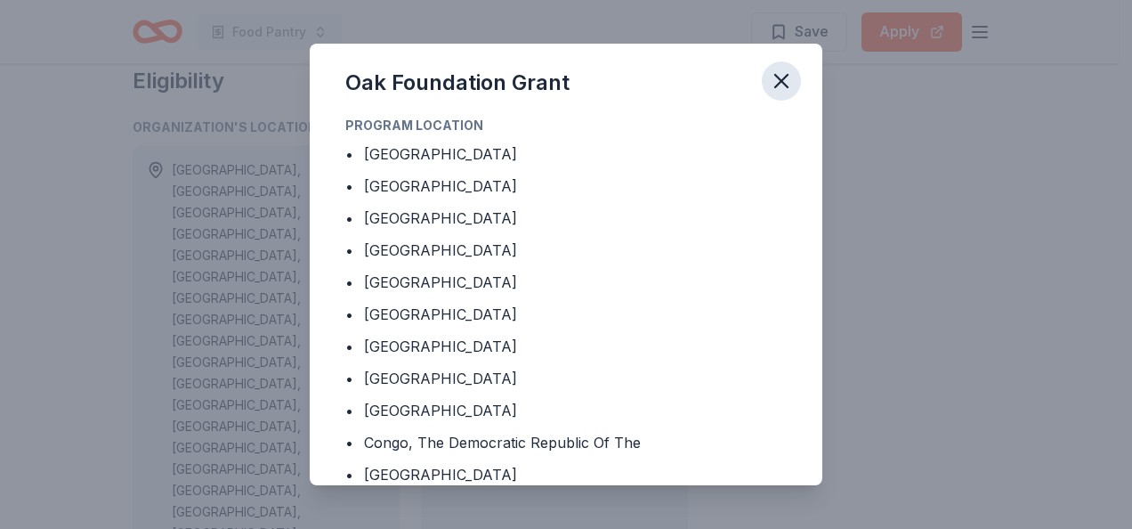
click at [781, 80] on icon "button" at bounding box center [781, 81] width 12 height 12
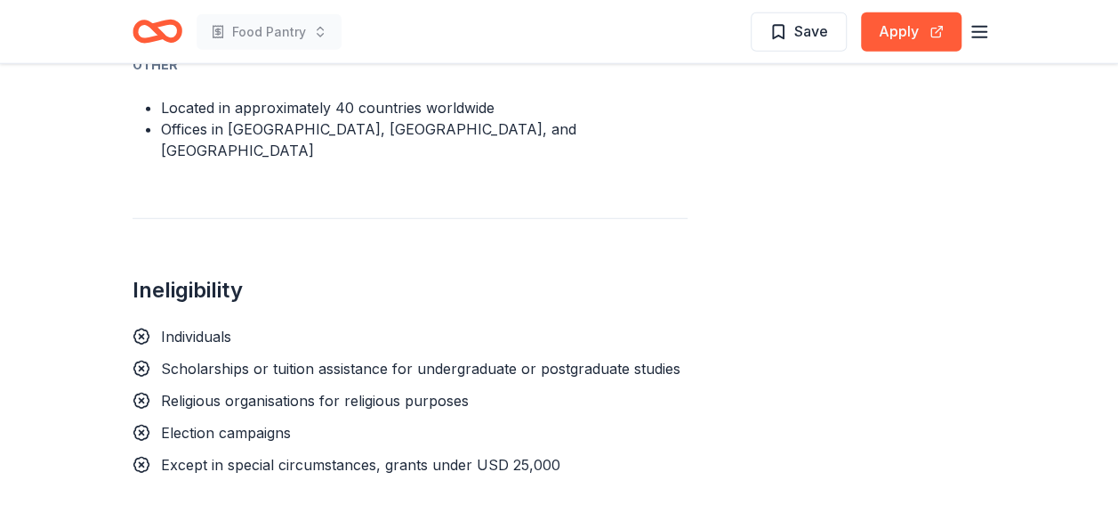
scroll to position [2313, 0]
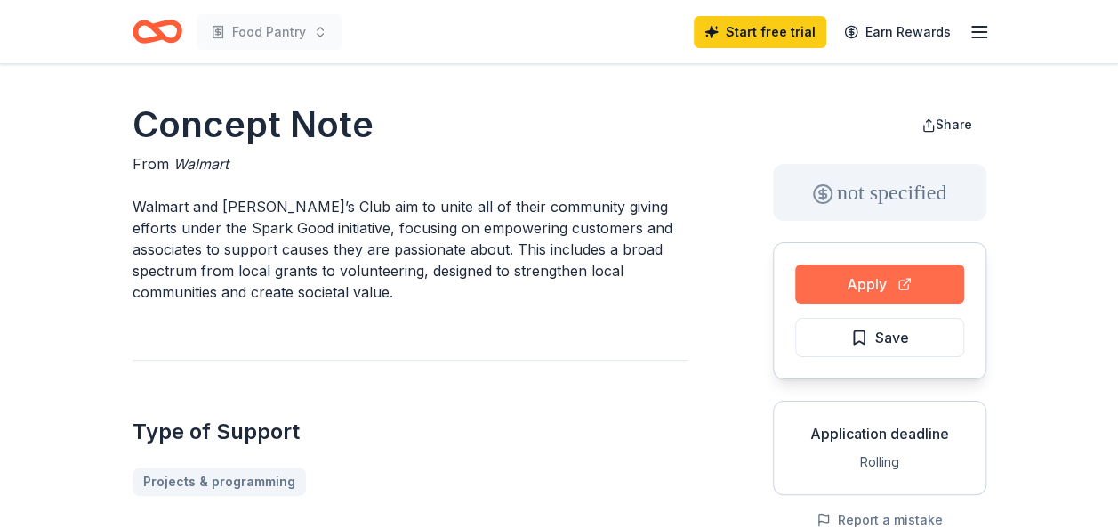
click at [870, 280] on button "Apply" at bounding box center [879, 283] width 169 height 39
